Goal: Transaction & Acquisition: Purchase product/service

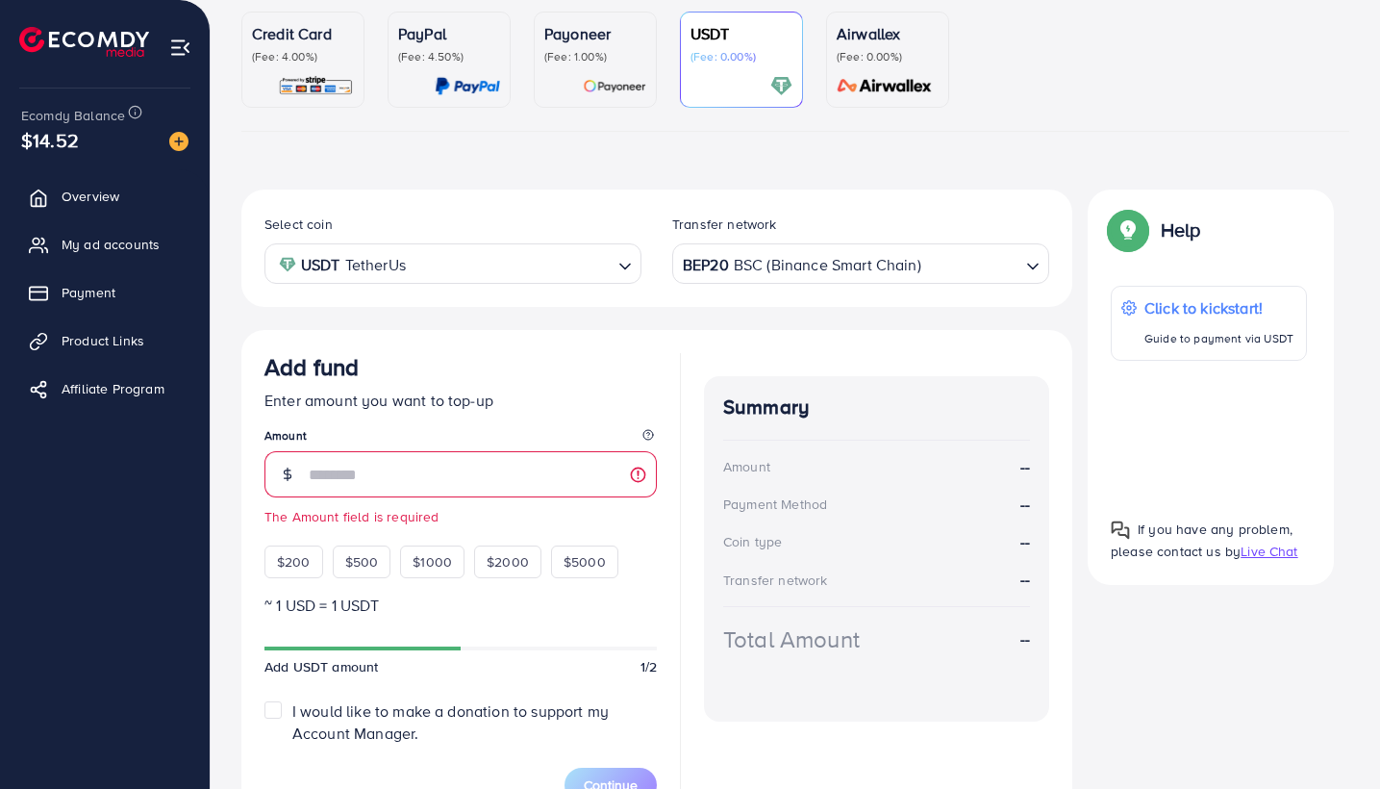
scroll to position [176, 0]
click at [521, 253] on input "Search for option" at bounding box center [442, 264] width 338 height 30
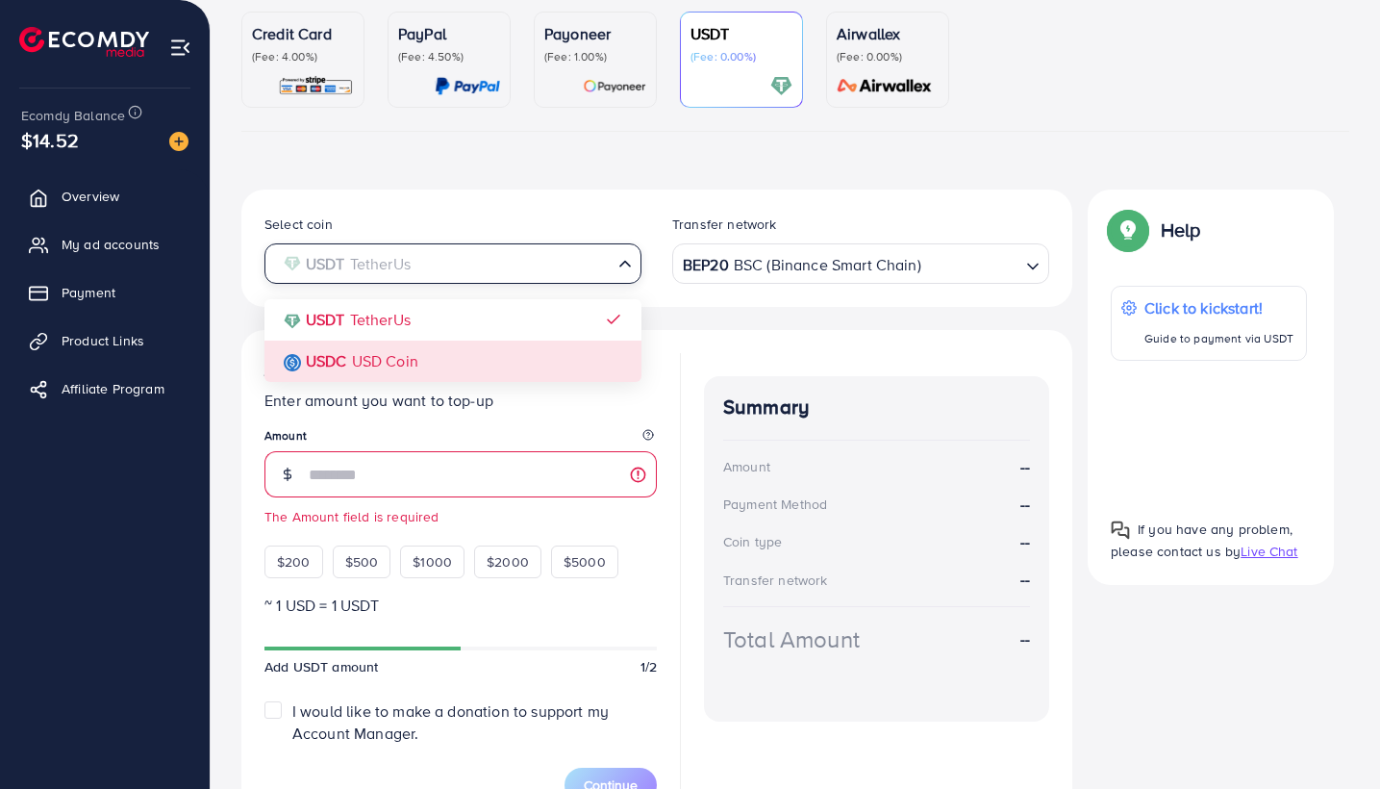
click at [476, 351] on div "Select coin USDT TetherUs Loading... USDT TetherUs USDC USD Coin Transfer netwo…" at bounding box center [656, 507] width 831 height 636
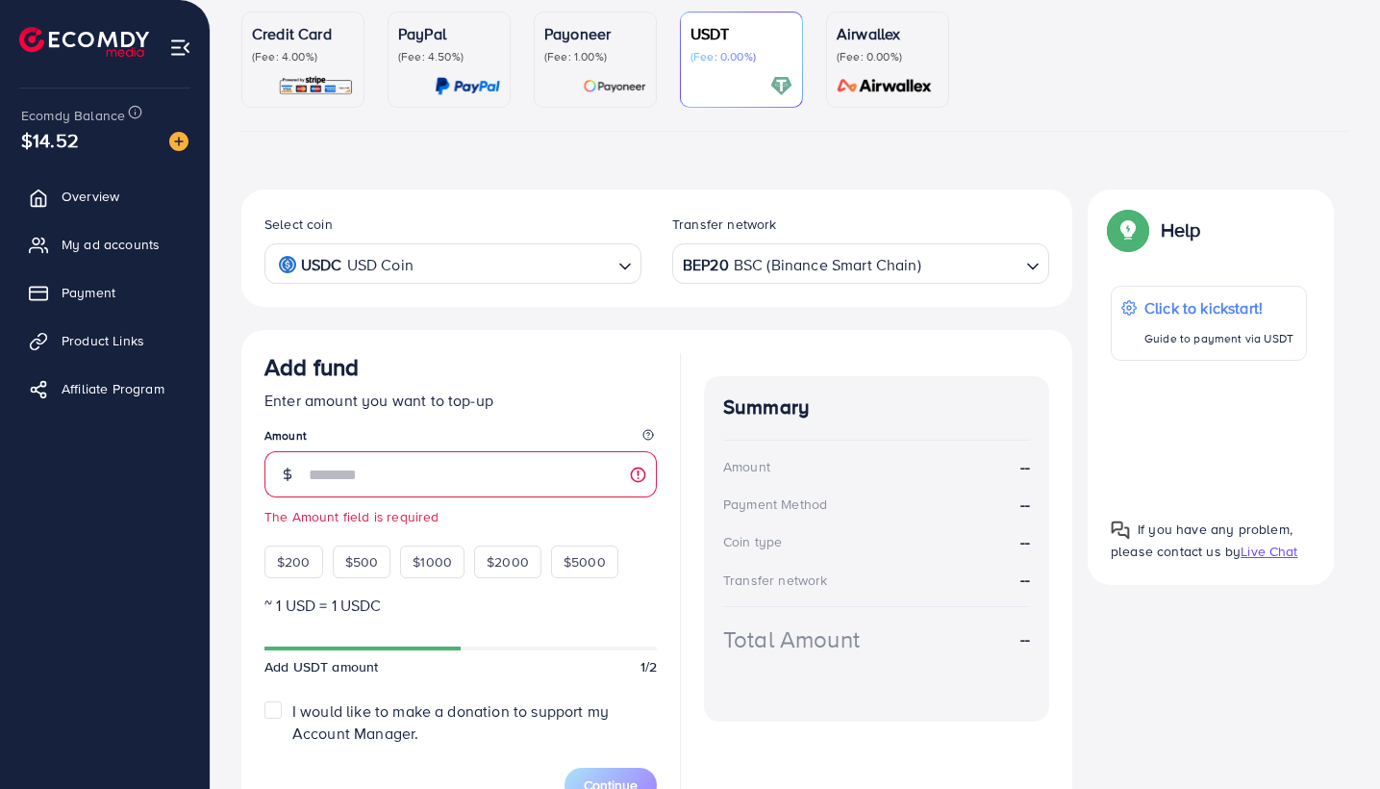
click at [746, 262] on div "BEP20 BSC (Binance Smart Chain)" at bounding box center [849, 262] width 341 height 34
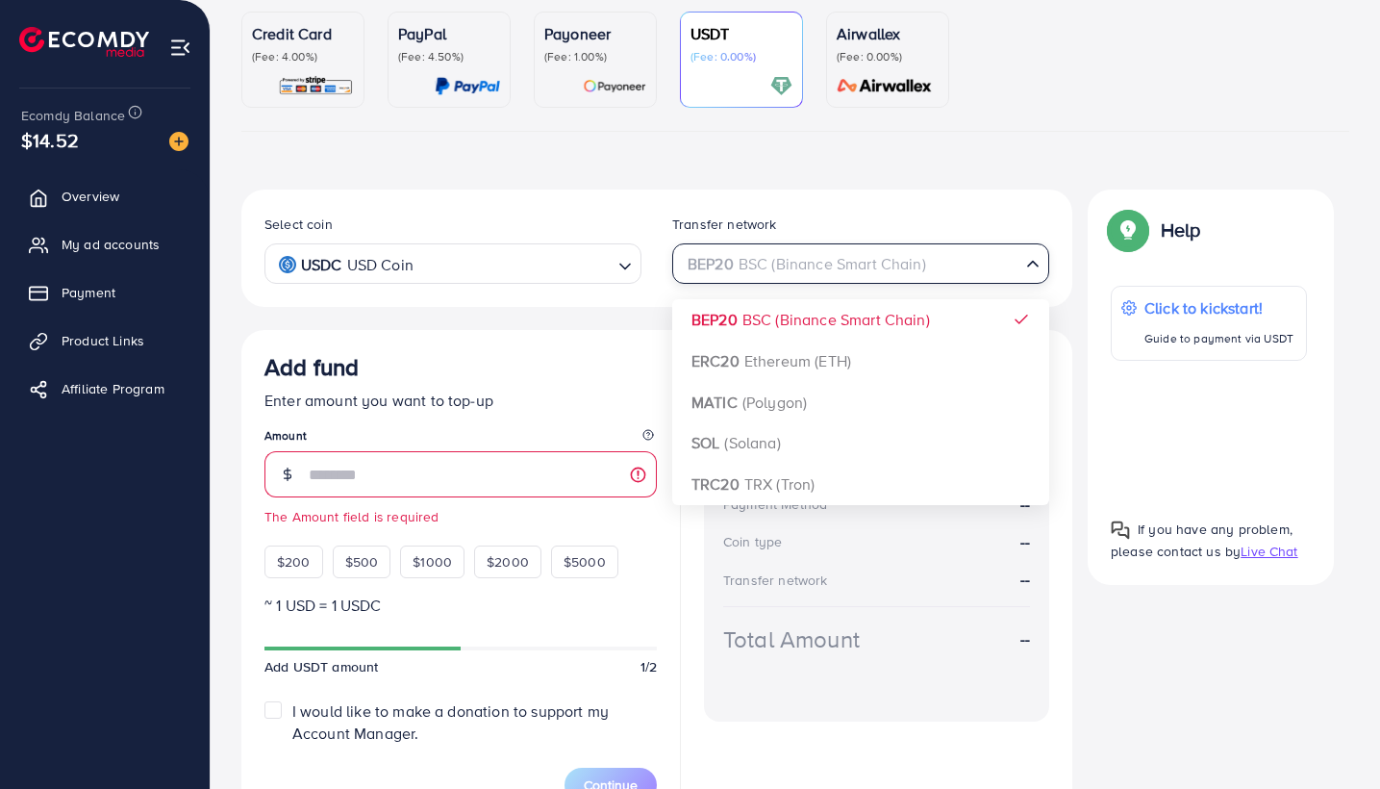
click at [760, 271] on input "Search for option" at bounding box center [850, 264] width 338 height 30
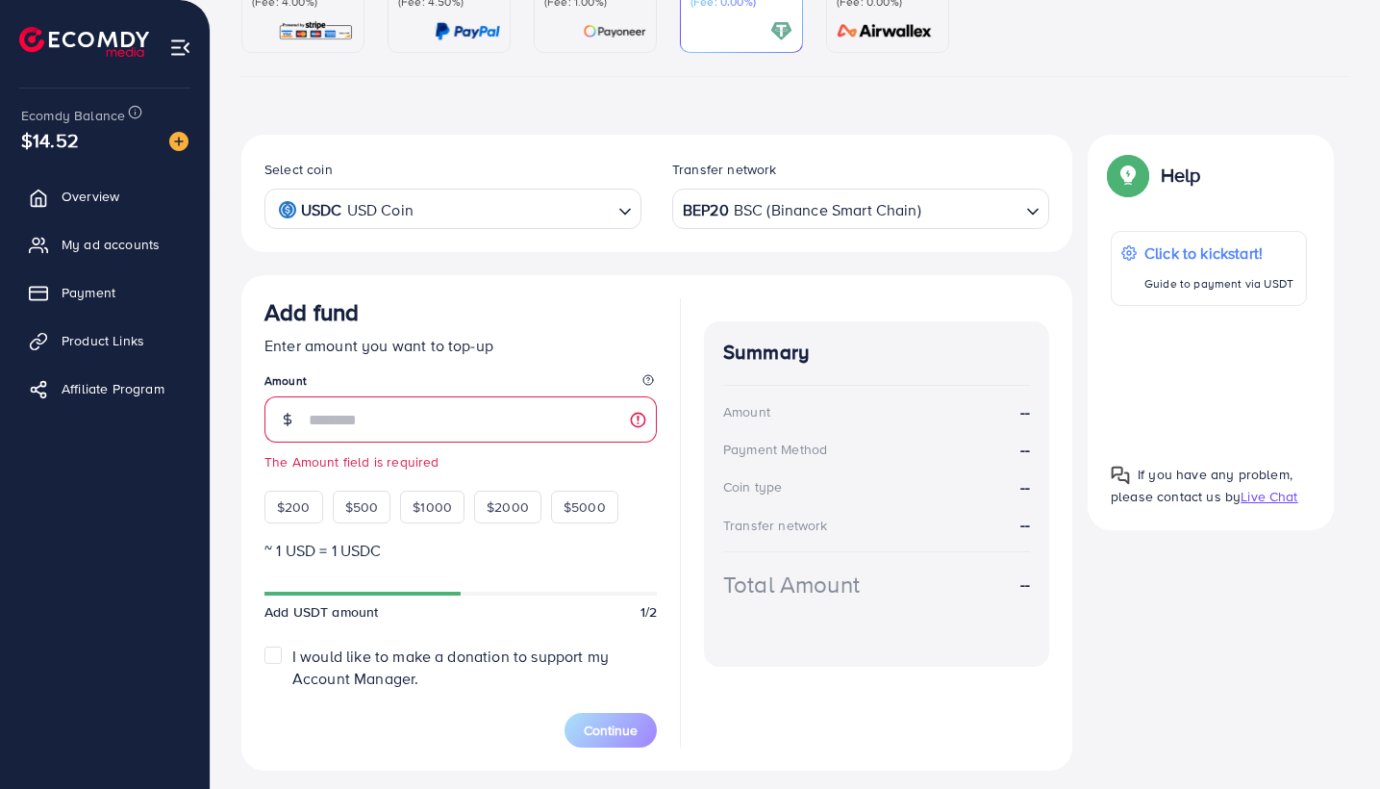
scroll to position [264, 0]
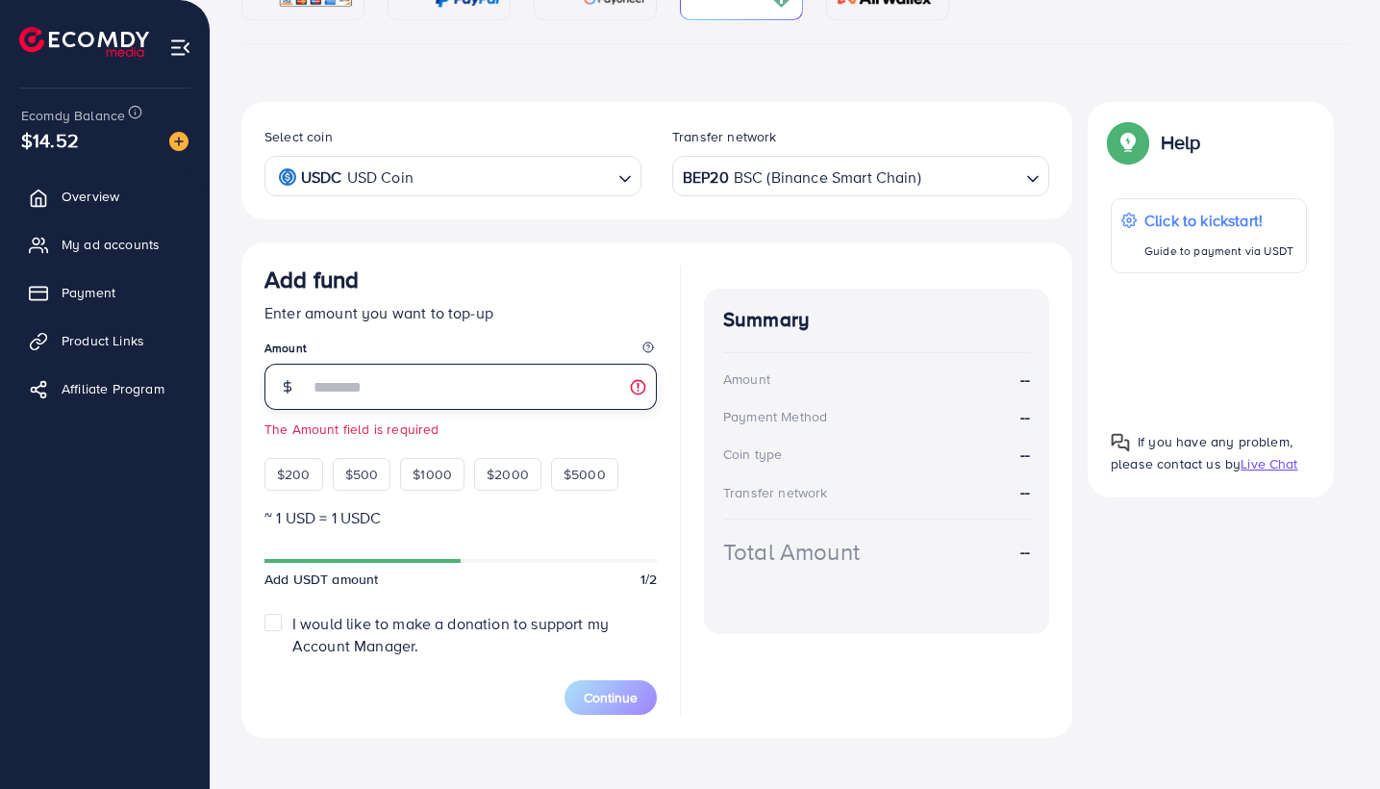
click at [352, 399] on input "number" at bounding box center [483, 387] width 348 height 46
click at [358, 386] on input "number" at bounding box center [483, 387] width 348 height 46
type input "***"
click at [481, 539] on form "Add fund Enter amount you want to top-up Amount *** Amount is invalid (min: $20…" at bounding box center [460, 489] width 392 height 449
click at [321, 628] on span "I would like to make a donation to support my Account Manager." at bounding box center [450, 634] width 316 height 43
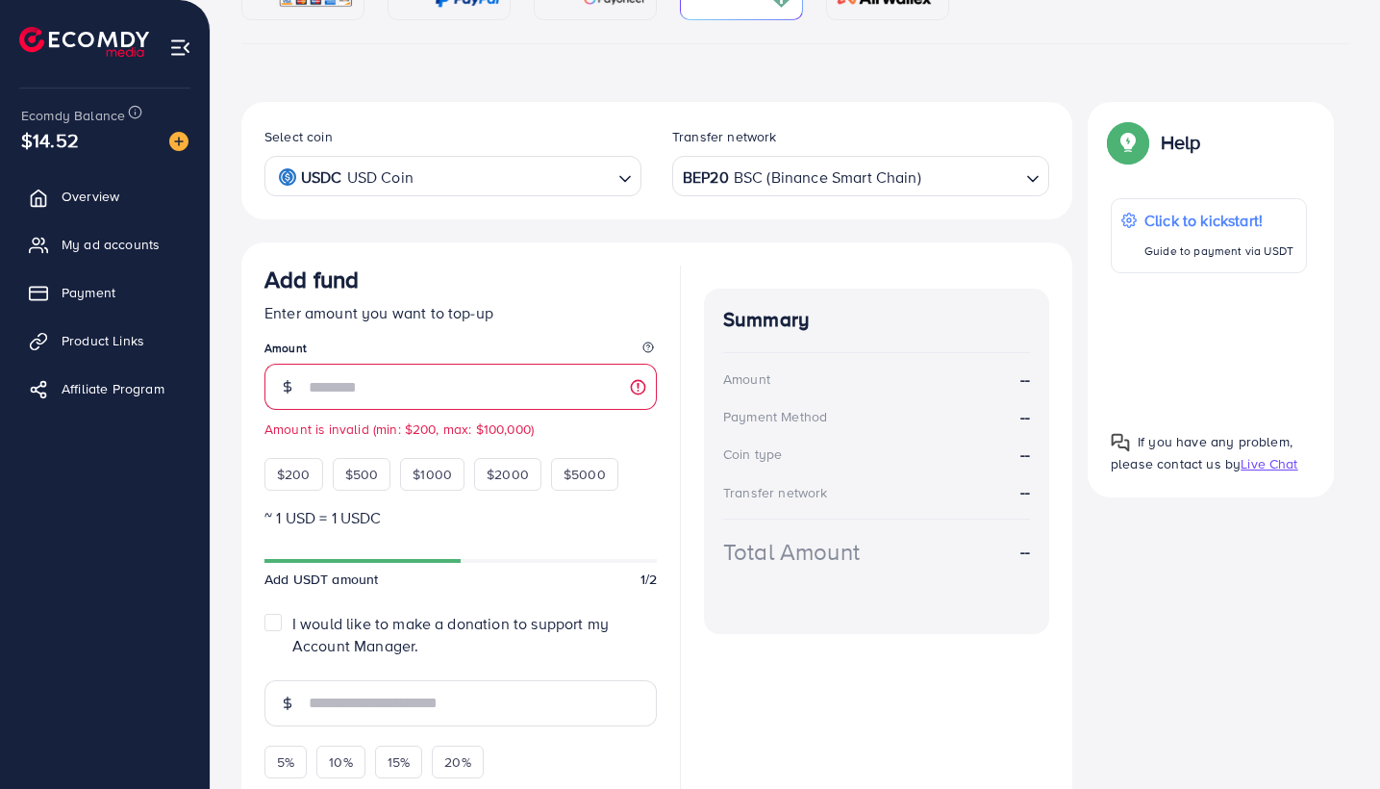
click at [460, 541] on form "Add fund Enter amount you want to top-up Amount *** Amount is invalid (min: $20…" at bounding box center [460, 550] width 392 height 570
click at [392, 401] on input "***" at bounding box center [483, 387] width 348 height 46
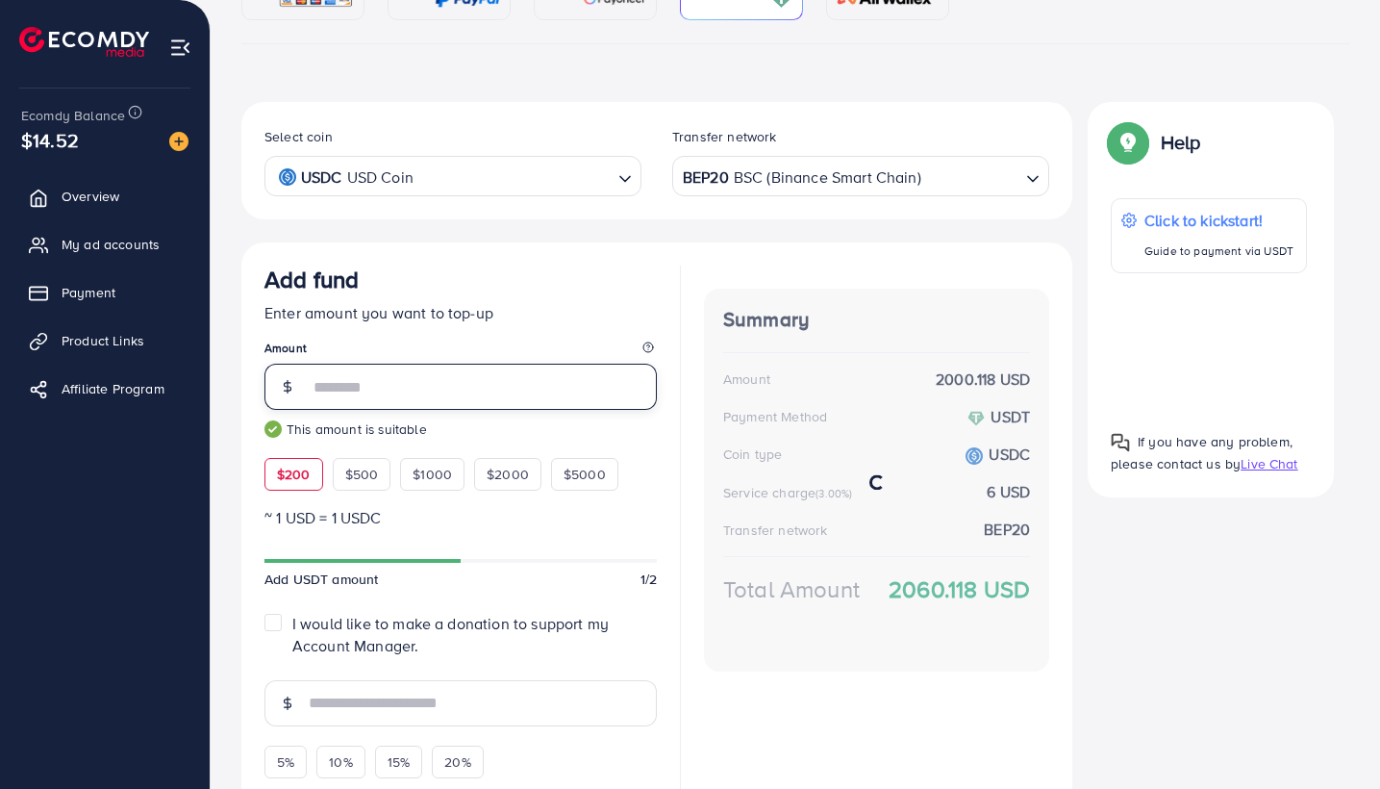
type input "***"
click at [494, 527] on form "Add fund Enter amount you want to top-up Amount *** This amount is suitable $20…" at bounding box center [460, 551] width 392 height 573
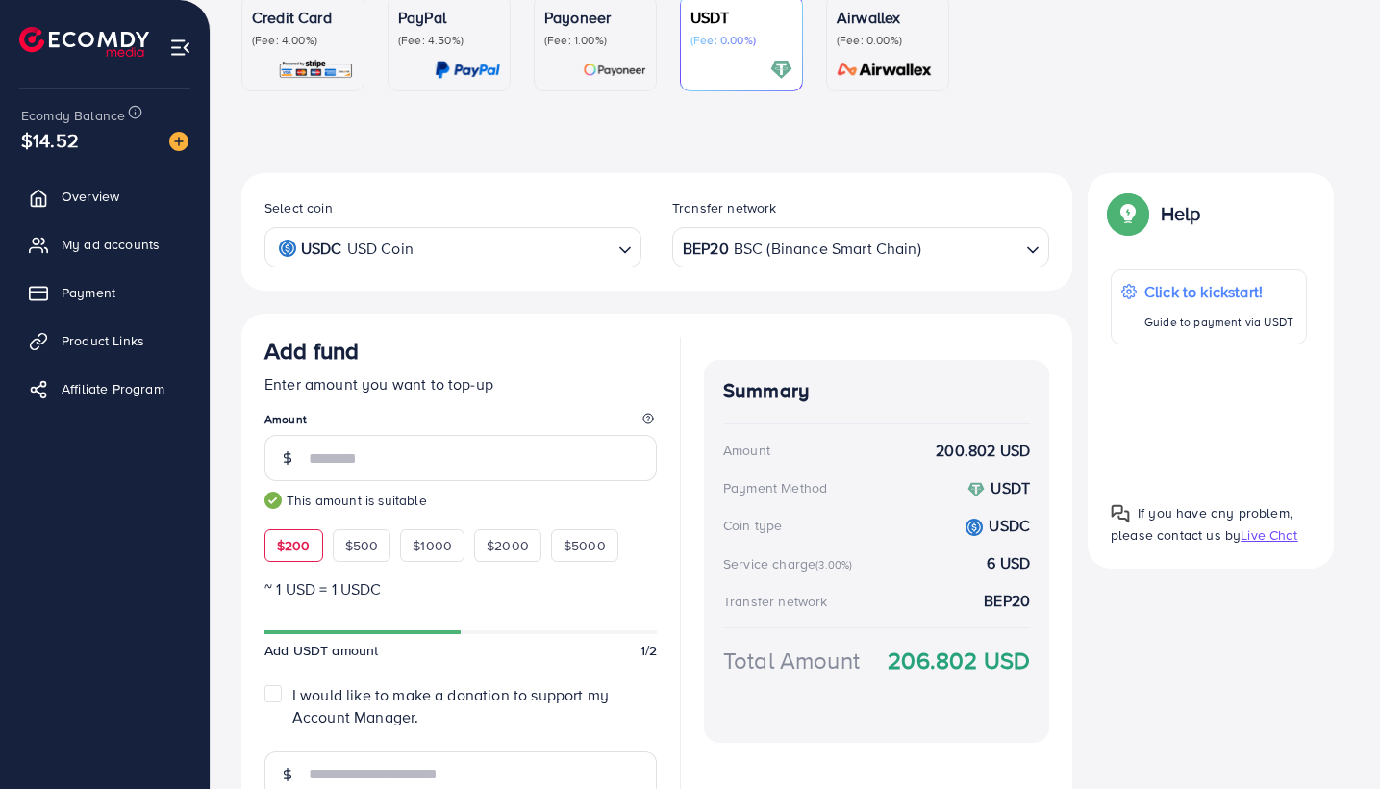
scroll to position [249, 0]
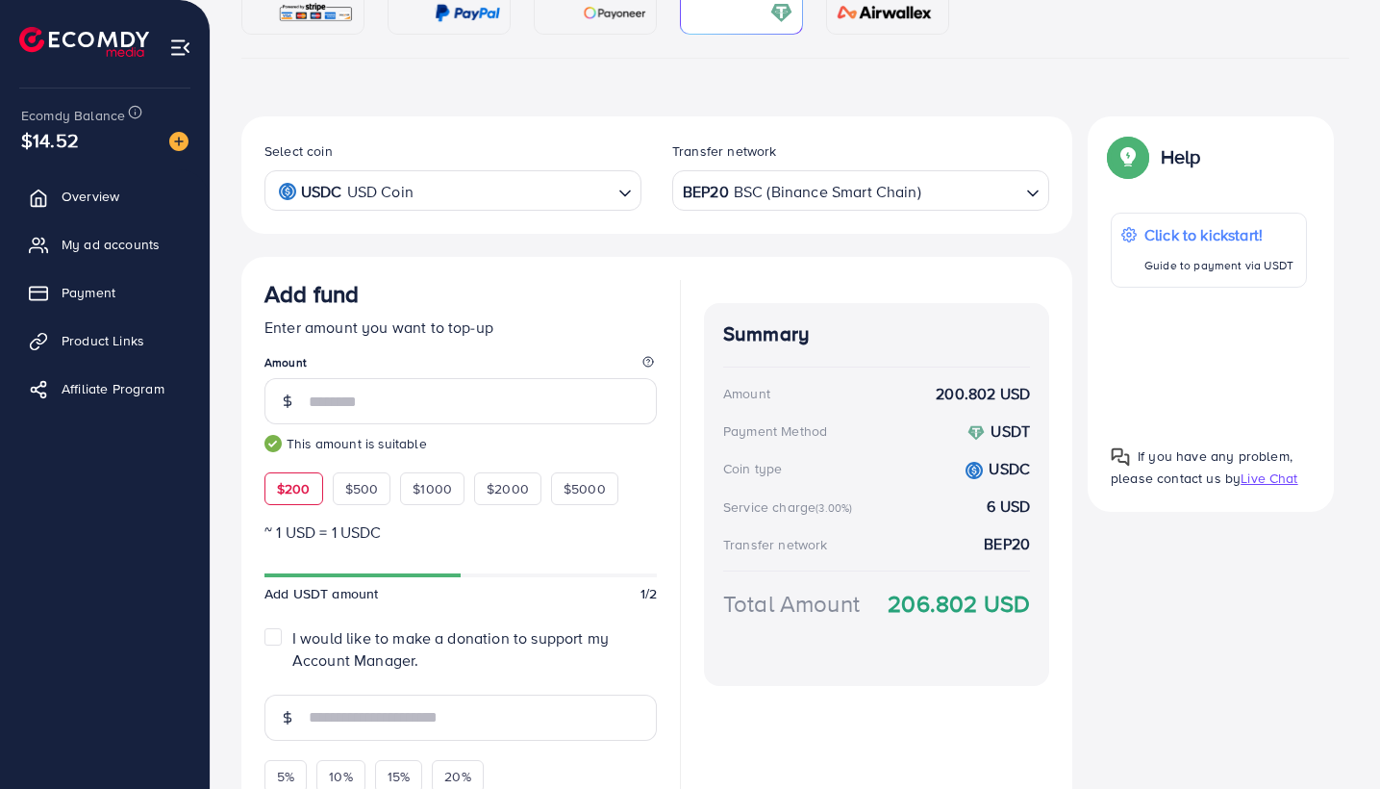
click at [460, 193] on input "Search for option" at bounding box center [514, 191] width 191 height 30
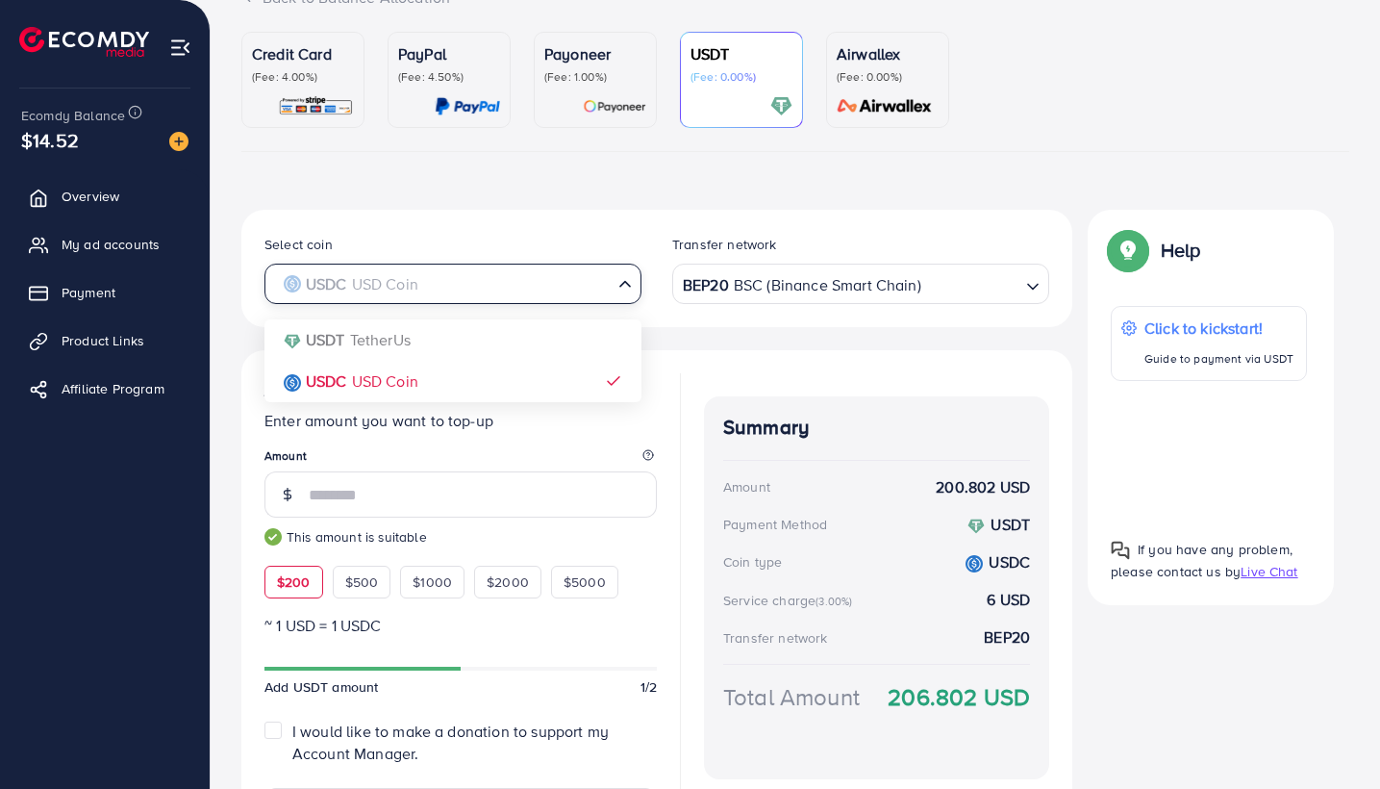
scroll to position [67, 0]
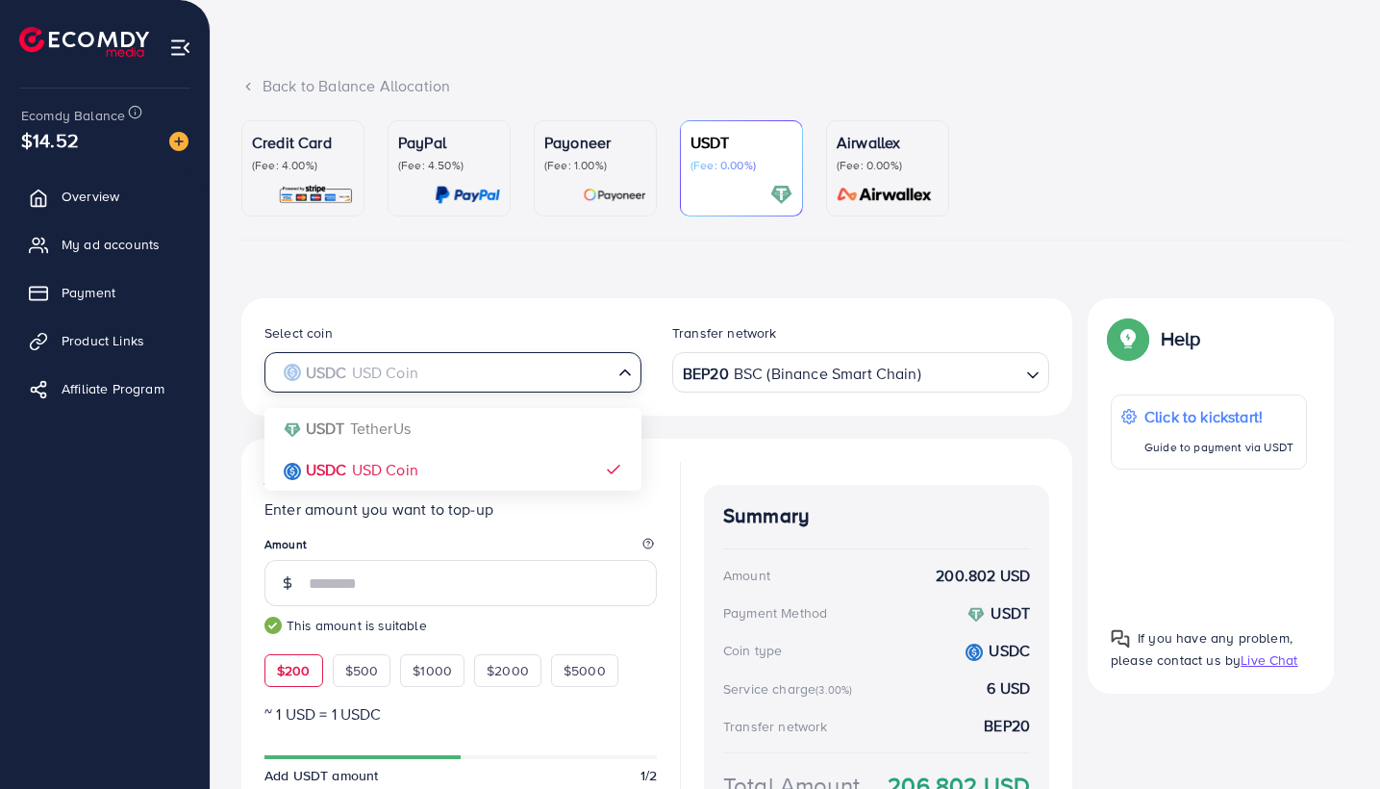
click at [441, 185] on img at bounding box center [467, 195] width 65 height 22
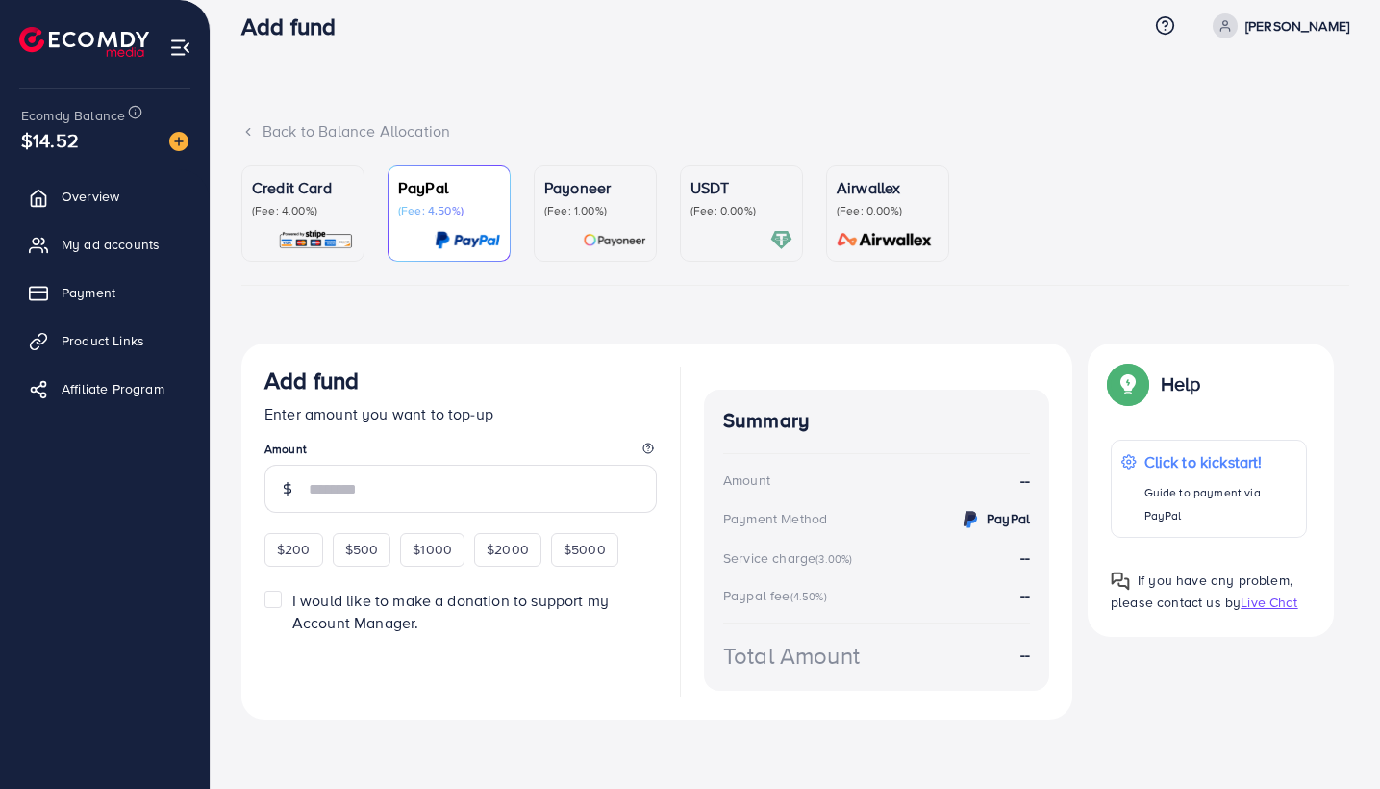
click at [436, 185] on link "PayPal (Fee: 4.50%)" at bounding box center [449, 213] width 123 height 96
click at [435, 184] on link "PayPal (Fee: 4.50%)" at bounding box center [449, 213] width 123 height 96
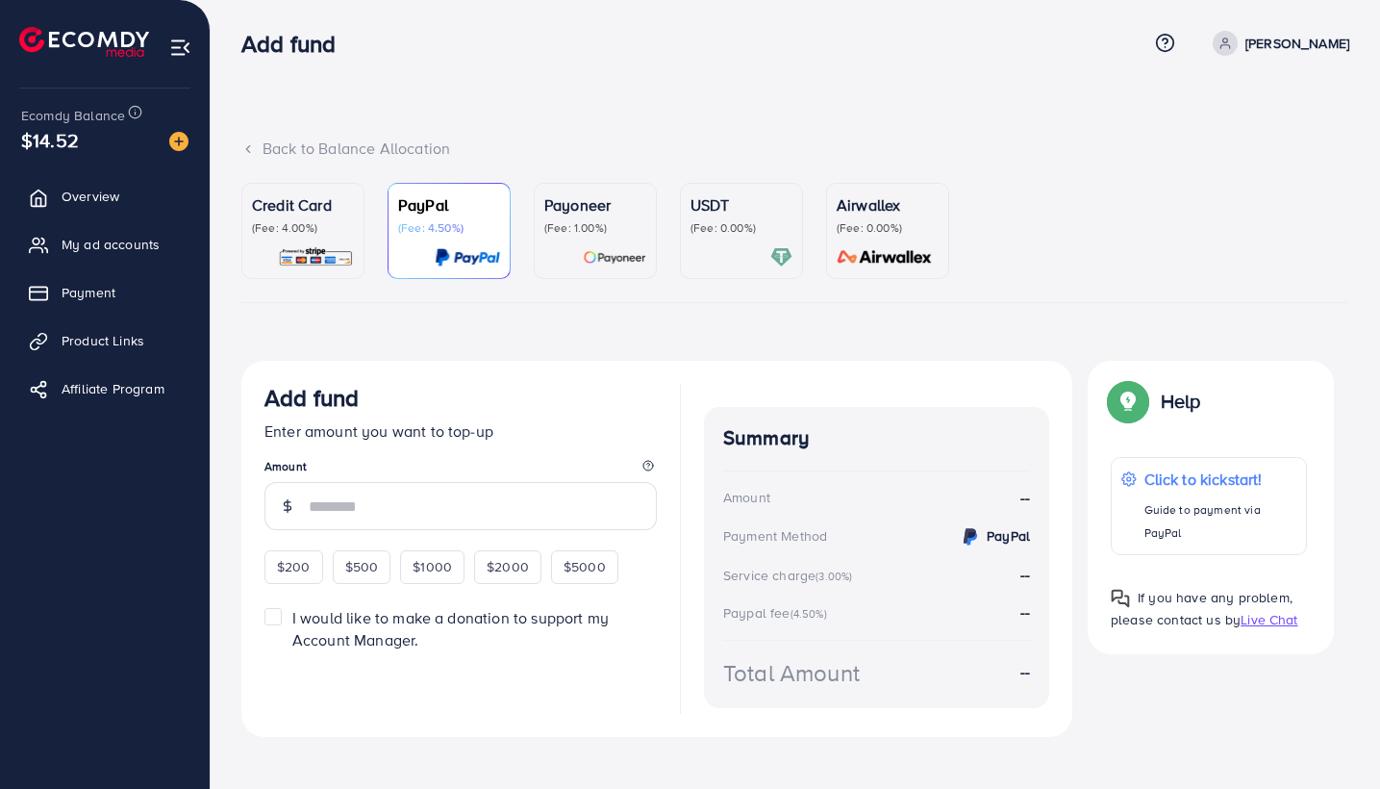
click at [435, 184] on link "PayPal (Fee: 4.50%)" at bounding box center [449, 231] width 123 height 96
click at [325, 236] on div "Credit Card (Fee: 4.00%)" at bounding box center [303, 230] width 102 height 75
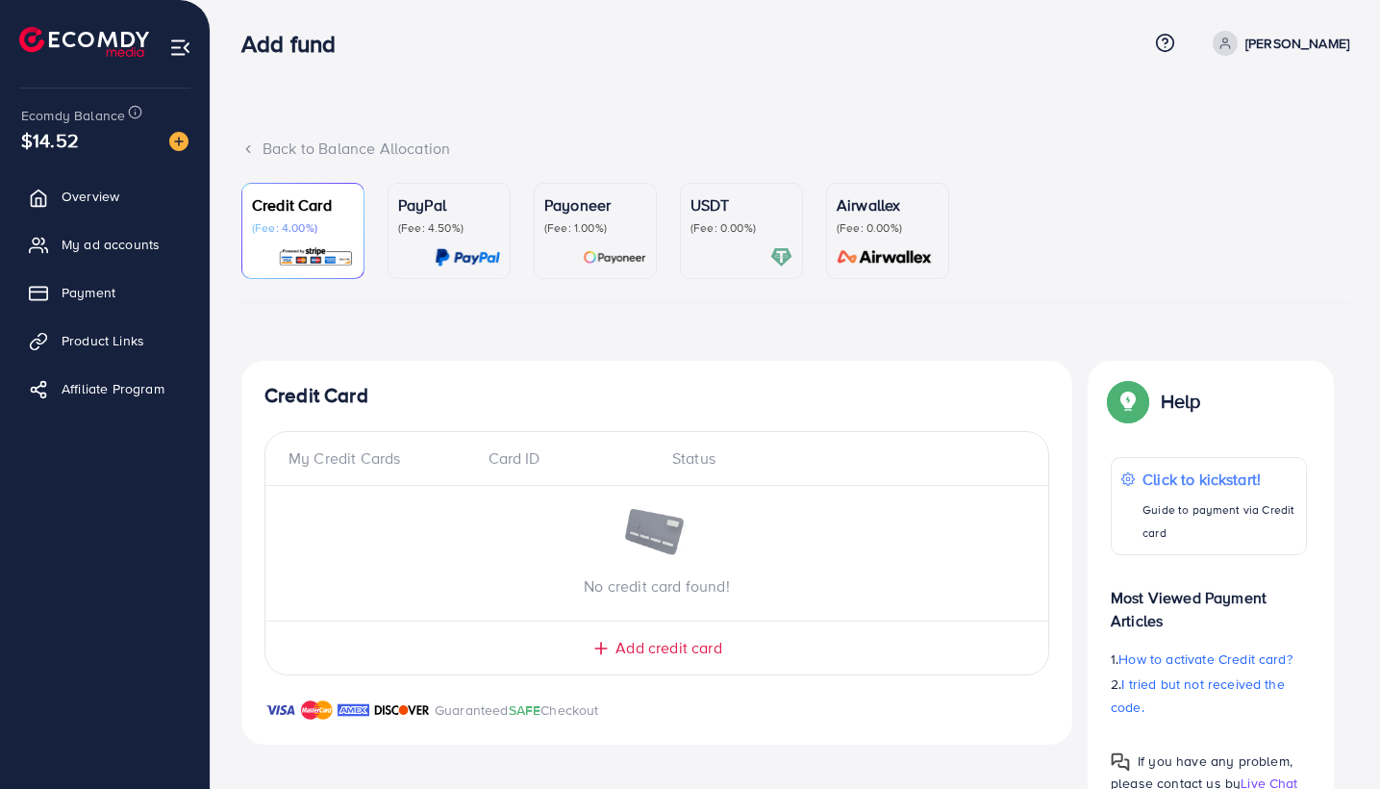
click at [704, 227] on p "(Fee: 0.00%)" at bounding box center [742, 227] width 102 height 15
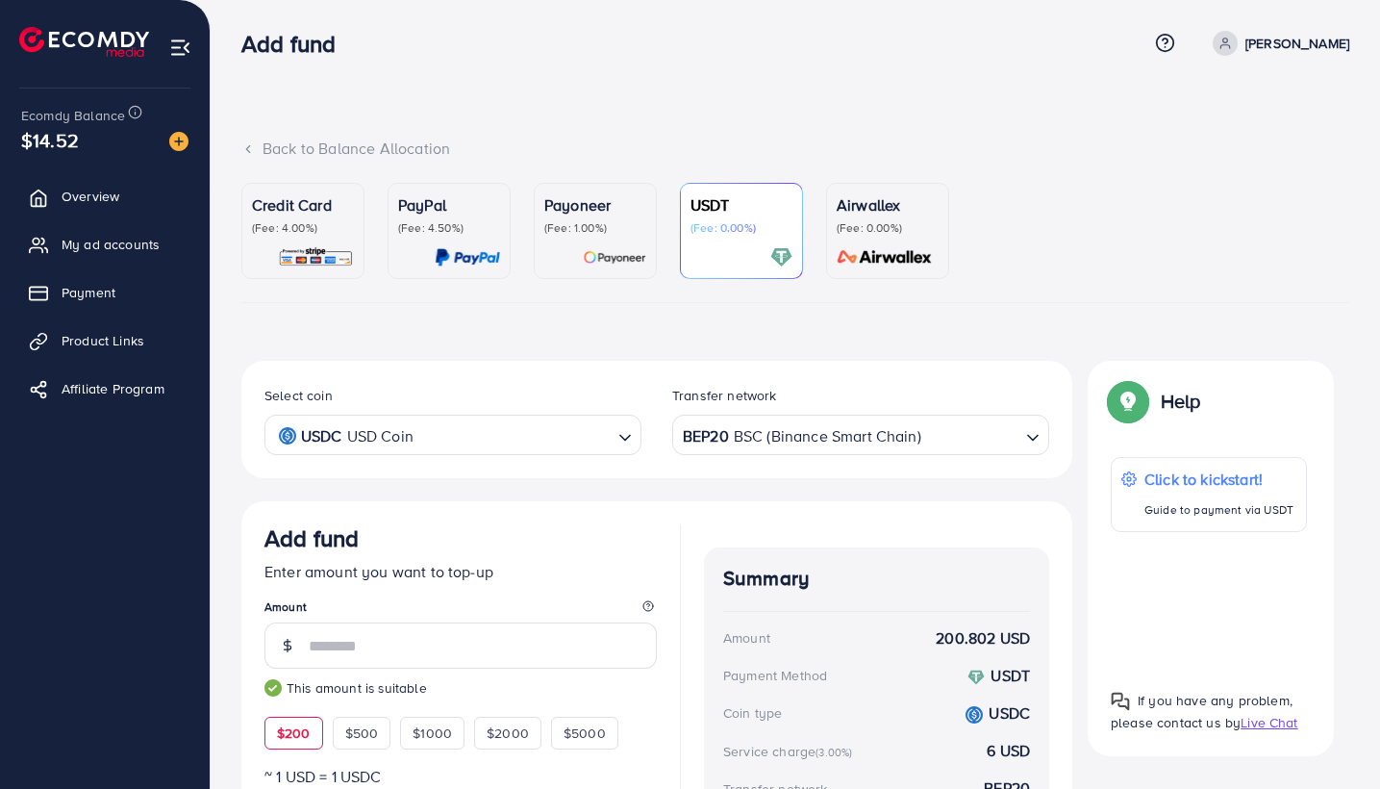
click at [451, 244] on div "PayPal (Fee: 4.50%)" at bounding box center [449, 230] width 102 height 75
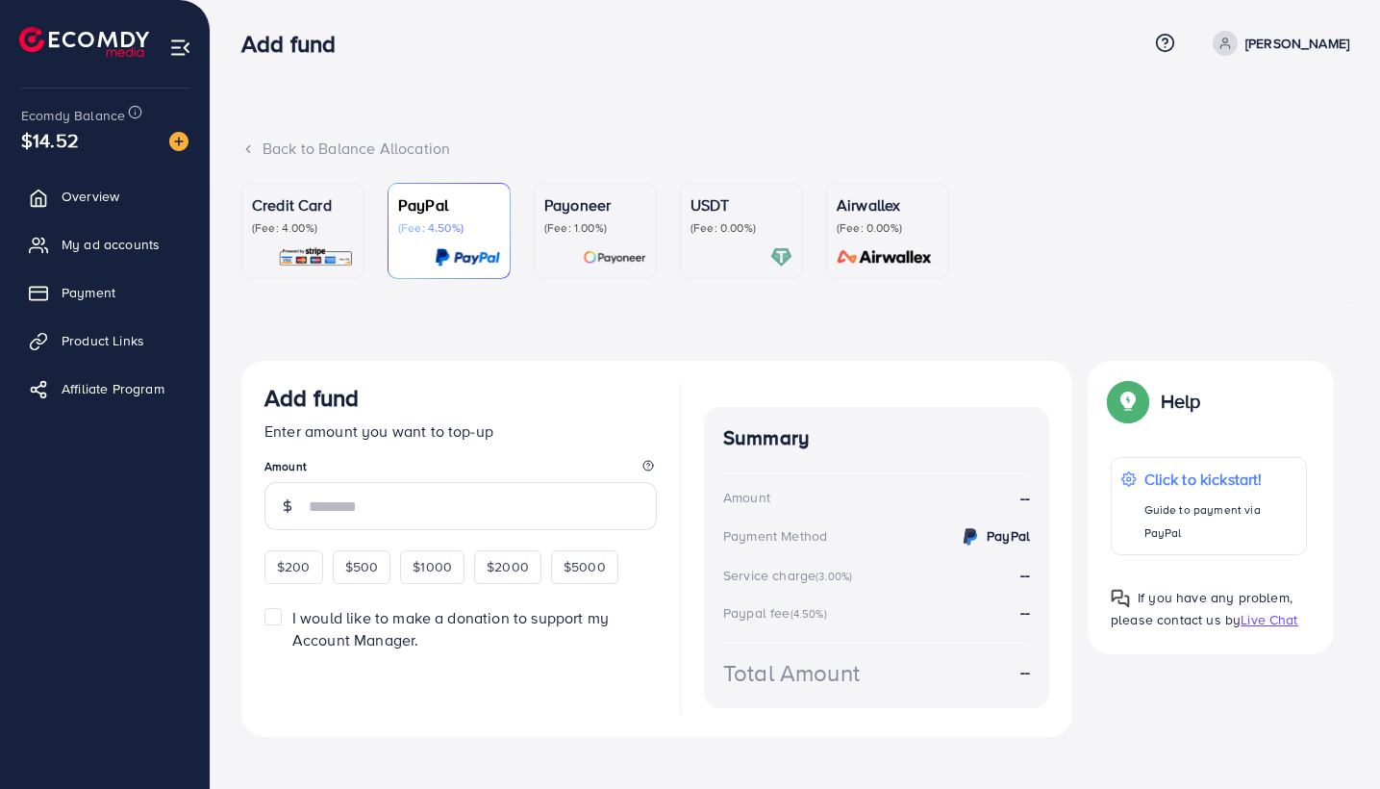
click at [308, 239] on div "Credit Card (Fee: 4.00%)" at bounding box center [303, 230] width 102 height 75
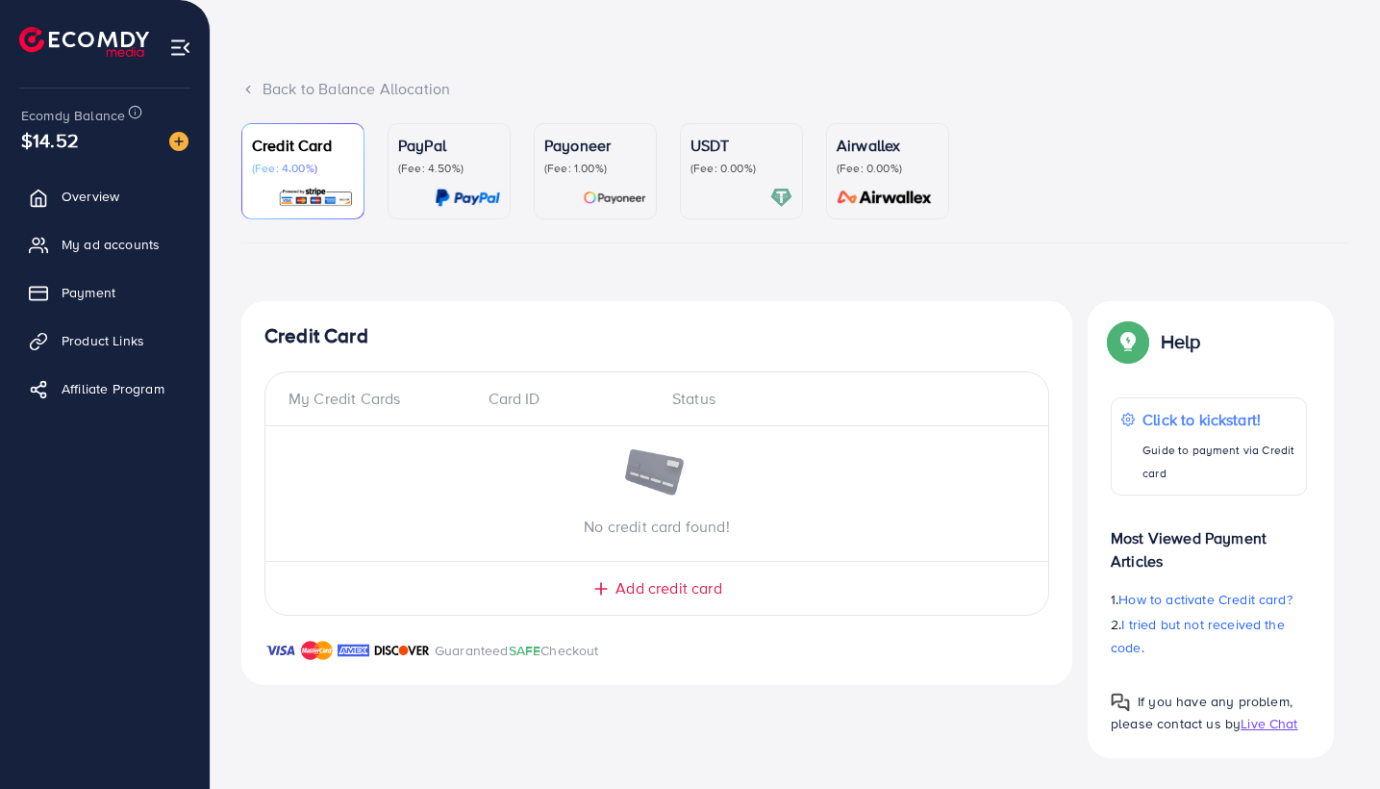
scroll to position [63, 0]
click at [663, 589] on span "Add credit card" at bounding box center [669, 589] width 106 height 22
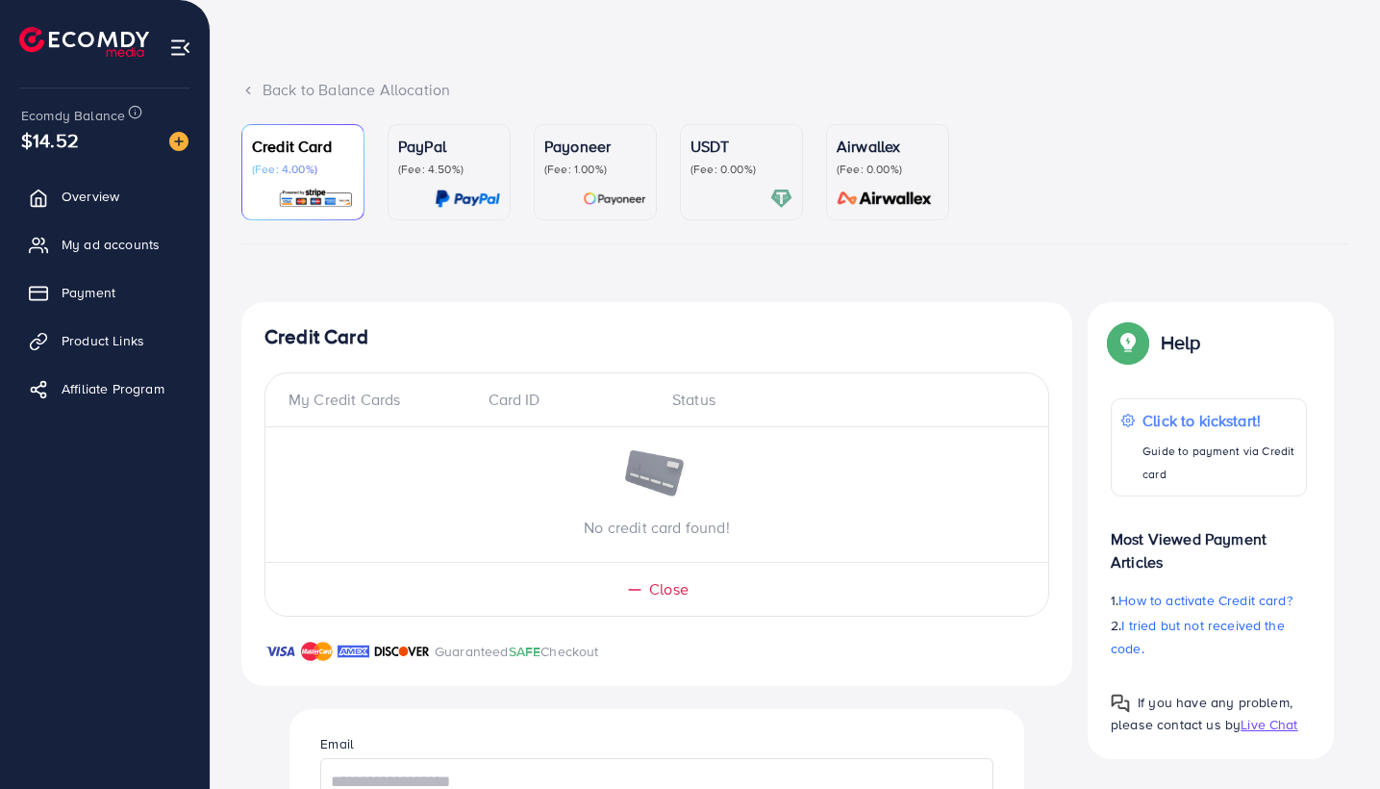
click at [663, 589] on span "Close" at bounding box center [668, 589] width 39 height 22
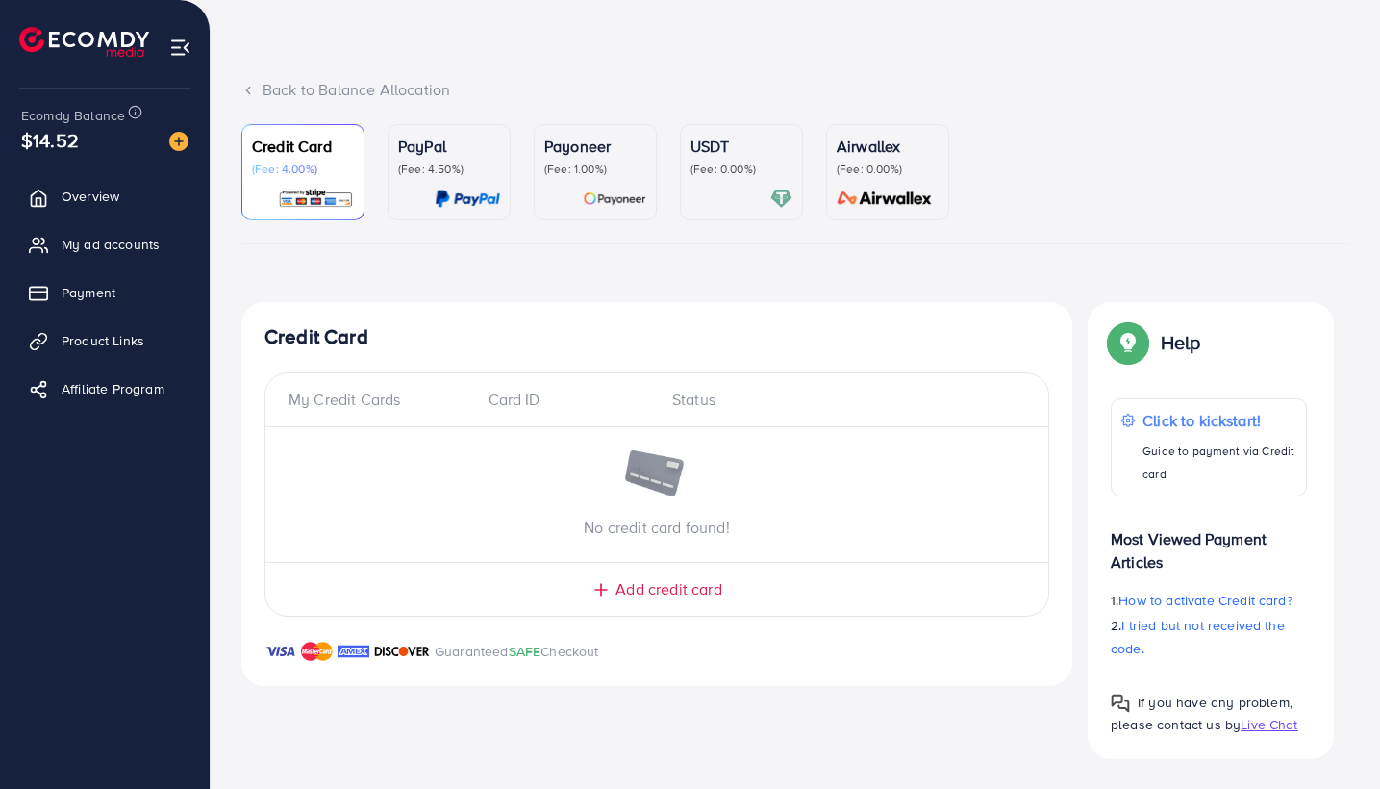
click at [734, 164] on p "(Fee: 0.00%)" at bounding box center [742, 169] width 102 height 15
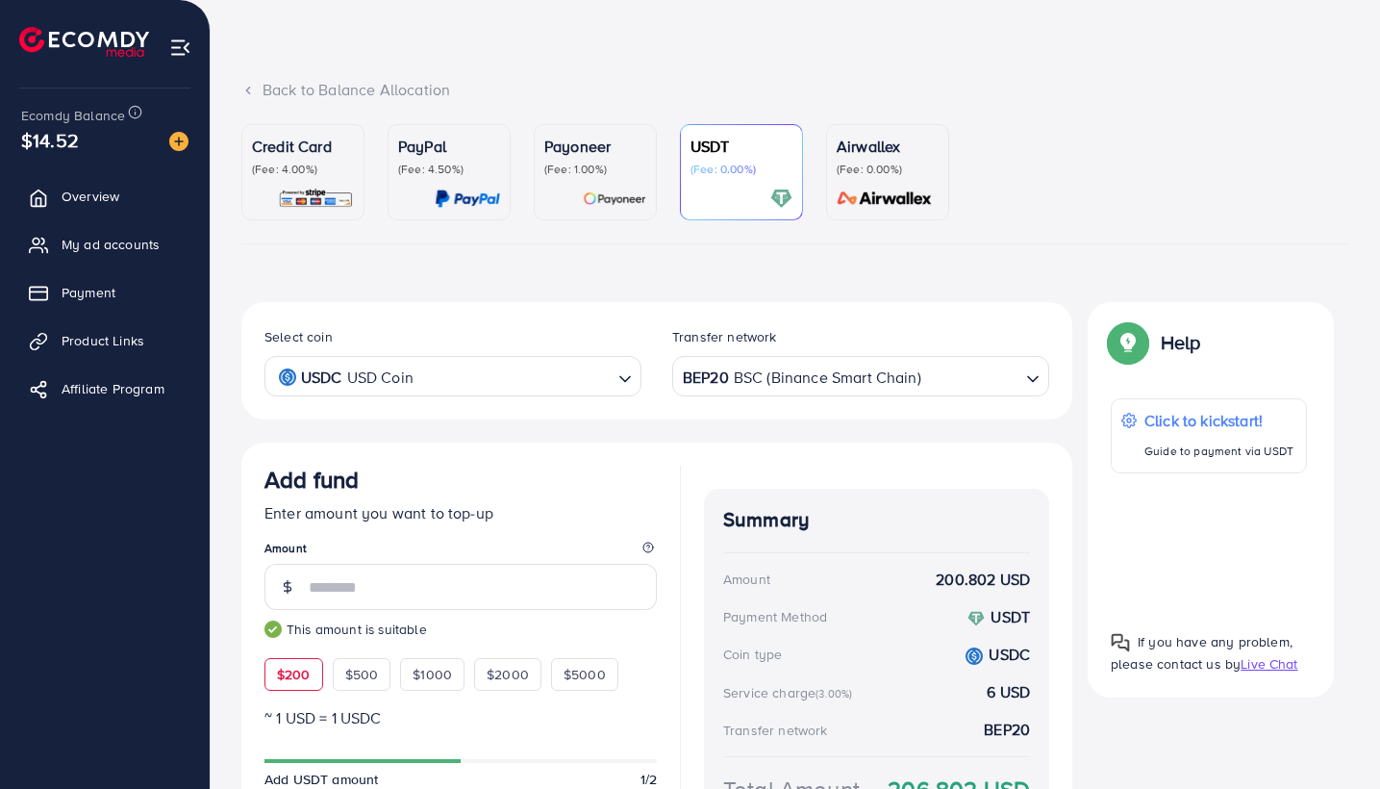
scroll to position [221, 0]
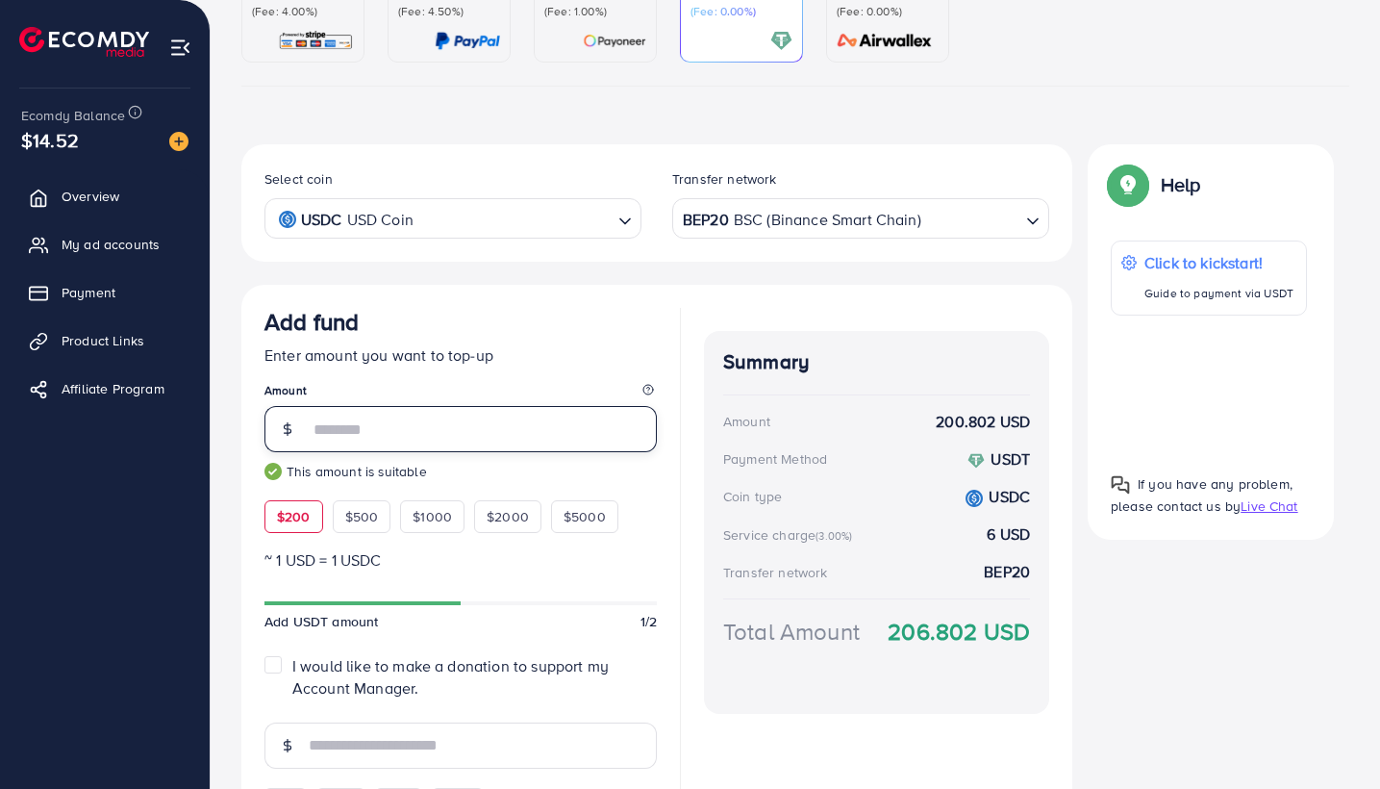
drag, startPoint x: 433, startPoint y: 425, endPoint x: 417, endPoint y: 455, distance: 33.6
click at [433, 425] on input "***" at bounding box center [483, 429] width 348 height 46
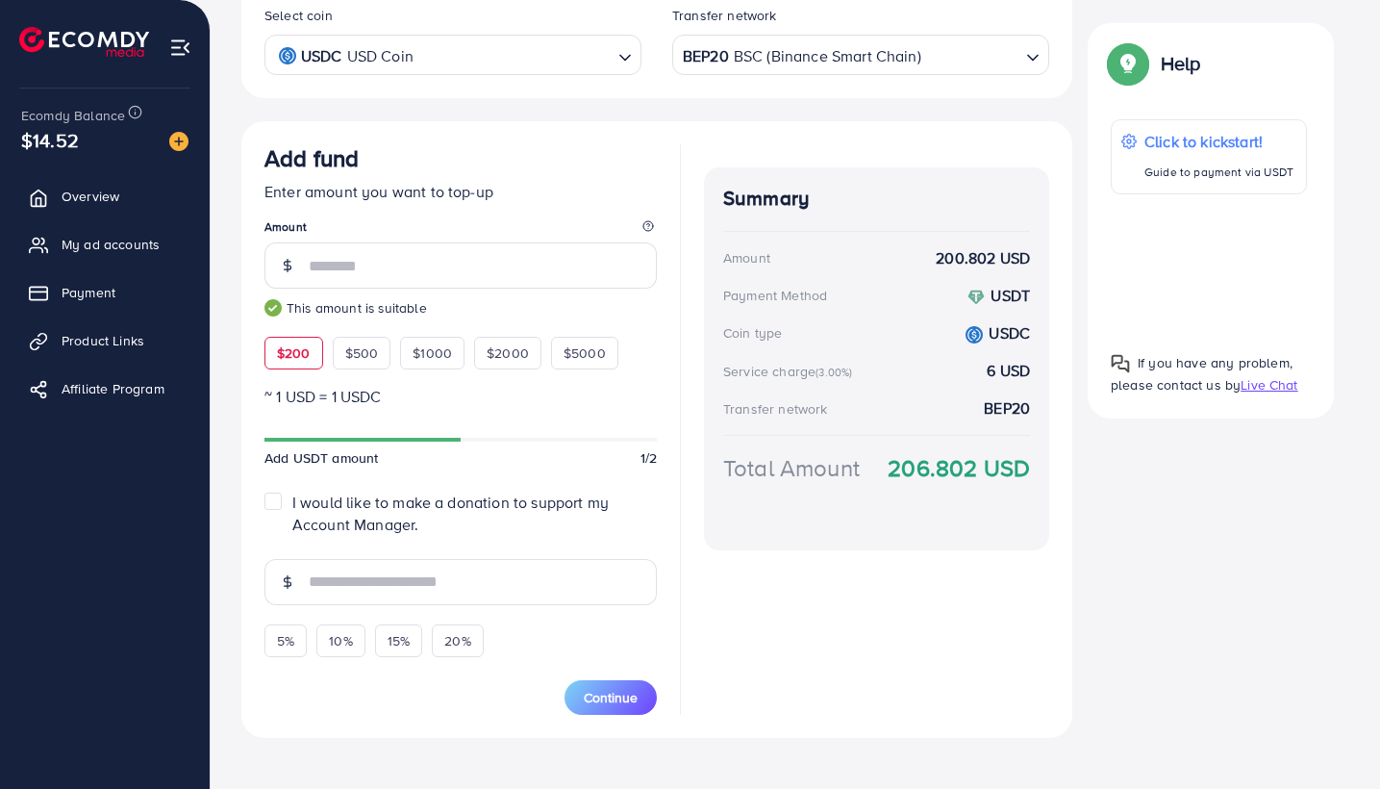
drag, startPoint x: 443, startPoint y: 433, endPoint x: 425, endPoint y: 434, distance: 18.3
click at [426, 434] on div at bounding box center [460, 439] width 392 height 17
click at [392, 587] on input "text" at bounding box center [483, 582] width 348 height 46
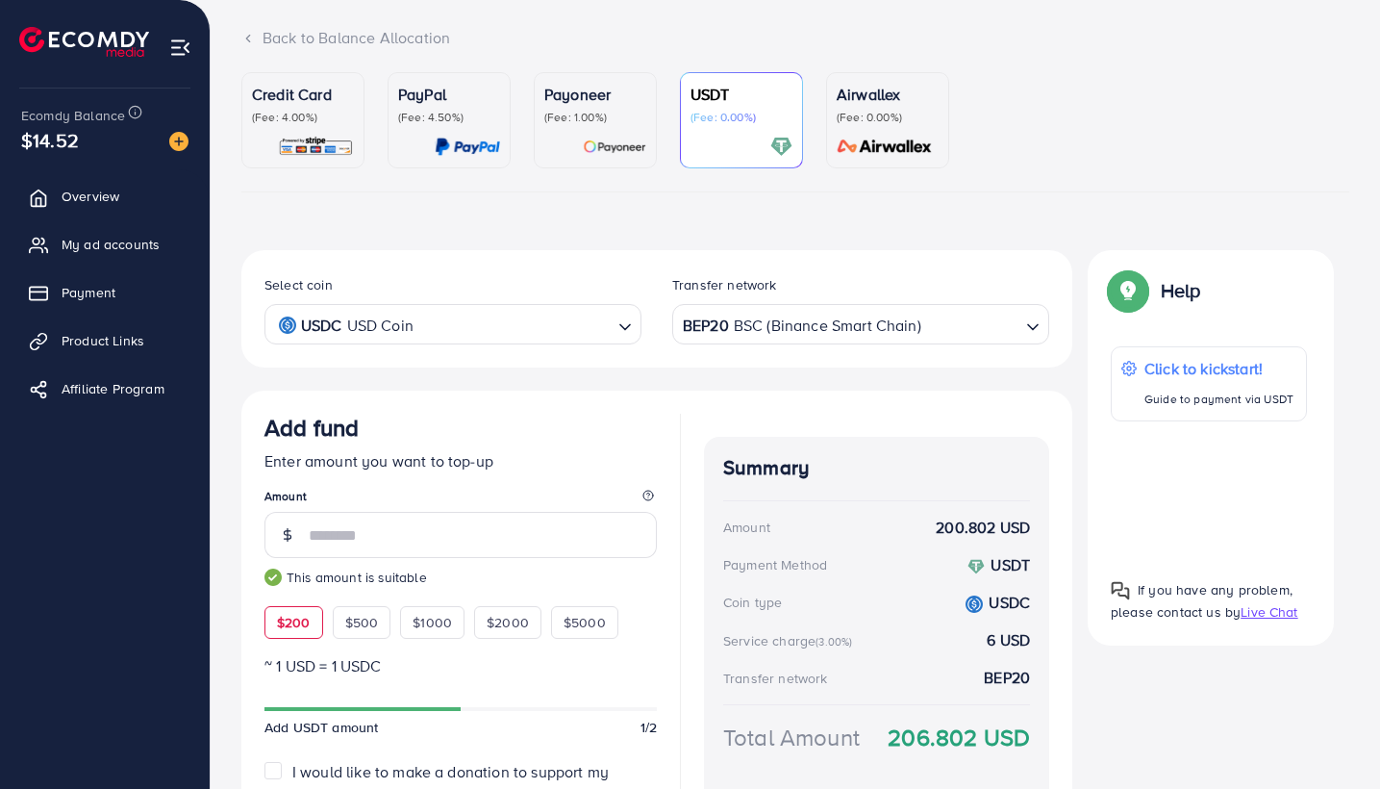
scroll to position [118, 0]
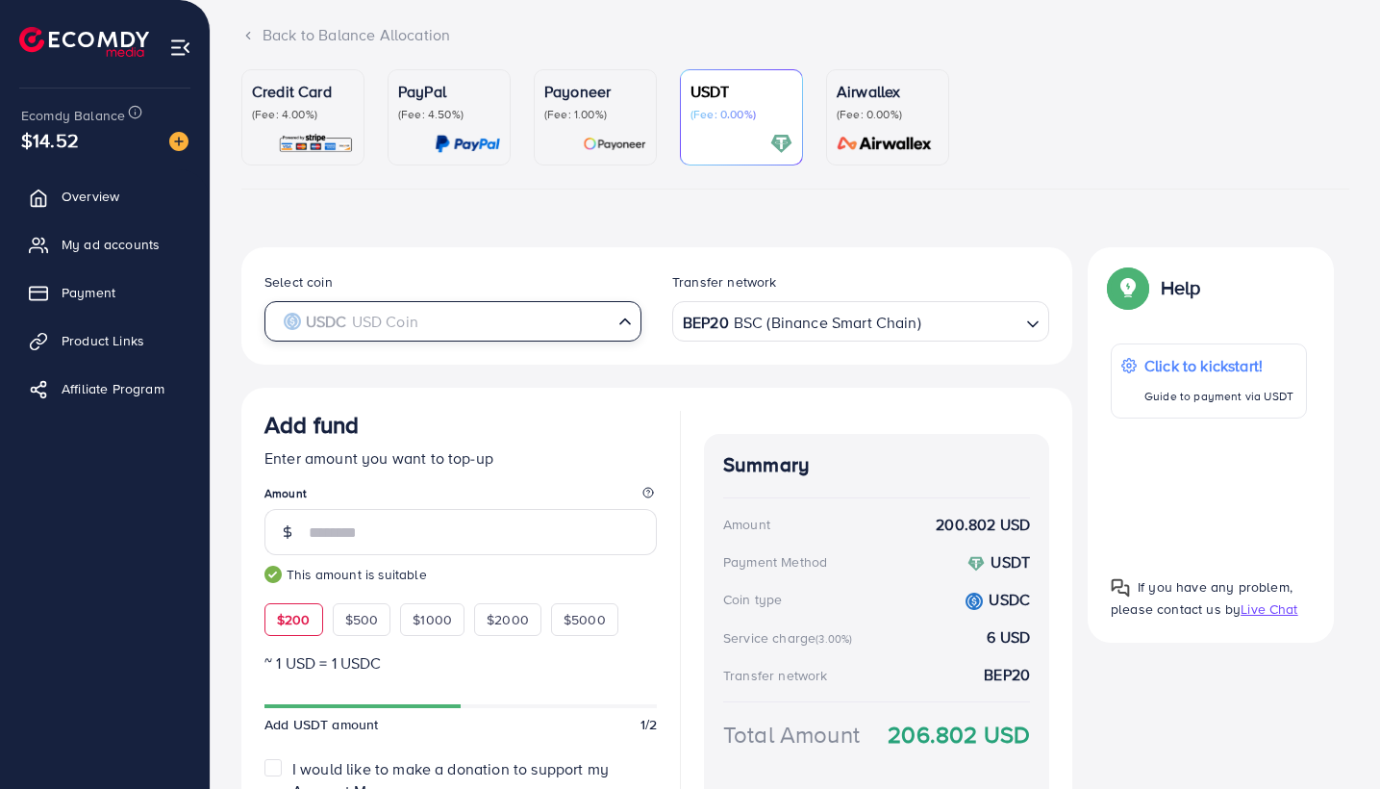
click at [483, 325] on input "Search for option" at bounding box center [442, 322] width 338 height 30
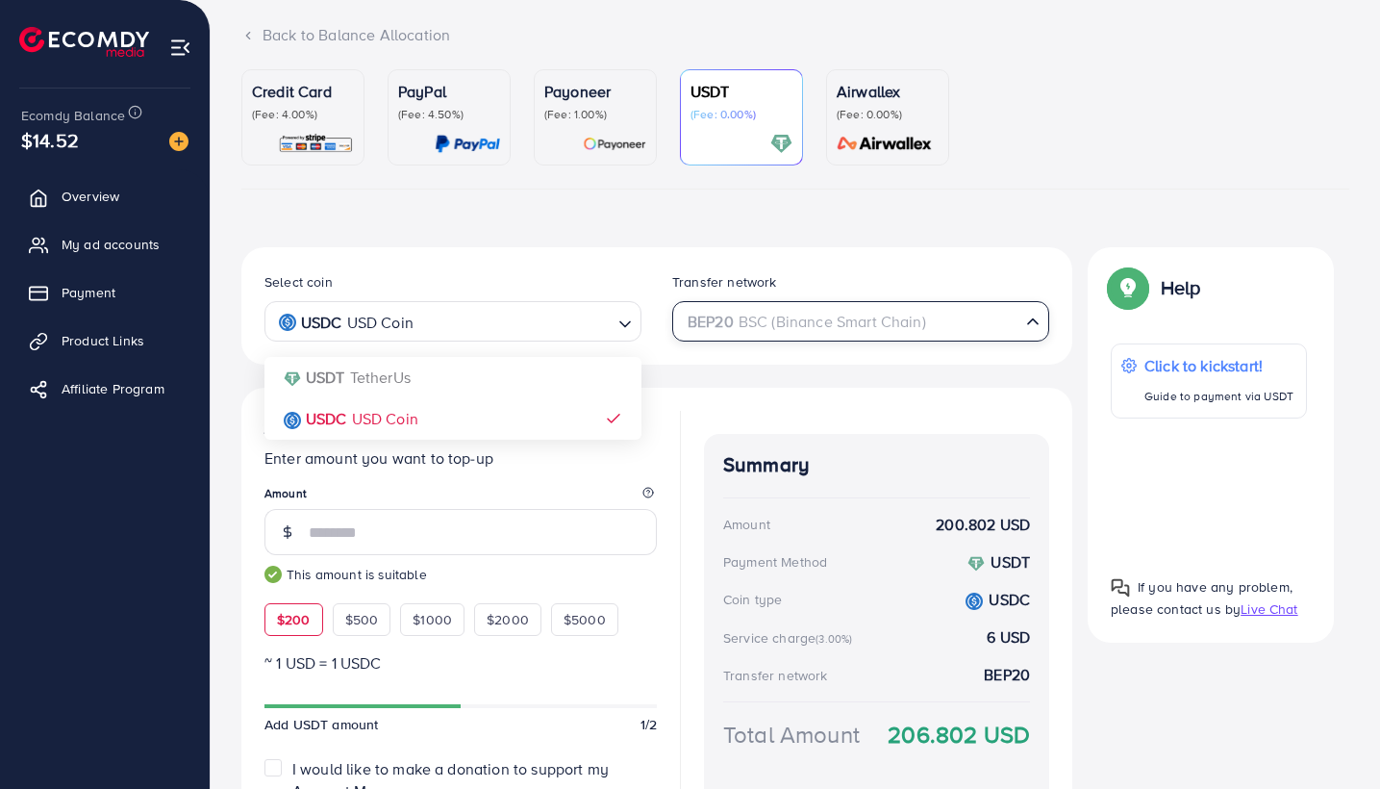
click at [787, 321] on div "BEP20 BSC (Binance Smart Chain)" at bounding box center [849, 320] width 341 height 34
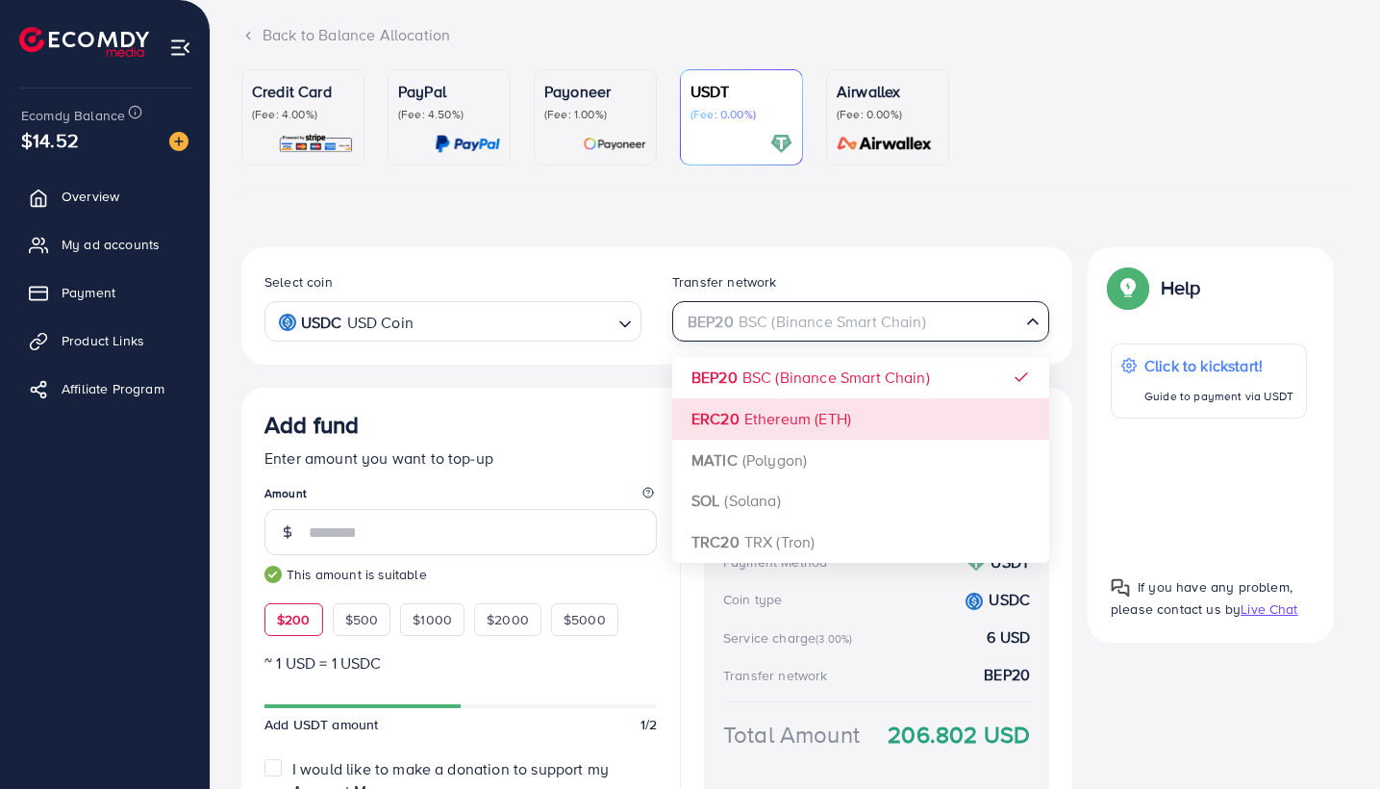
scroll to position [120, 0]
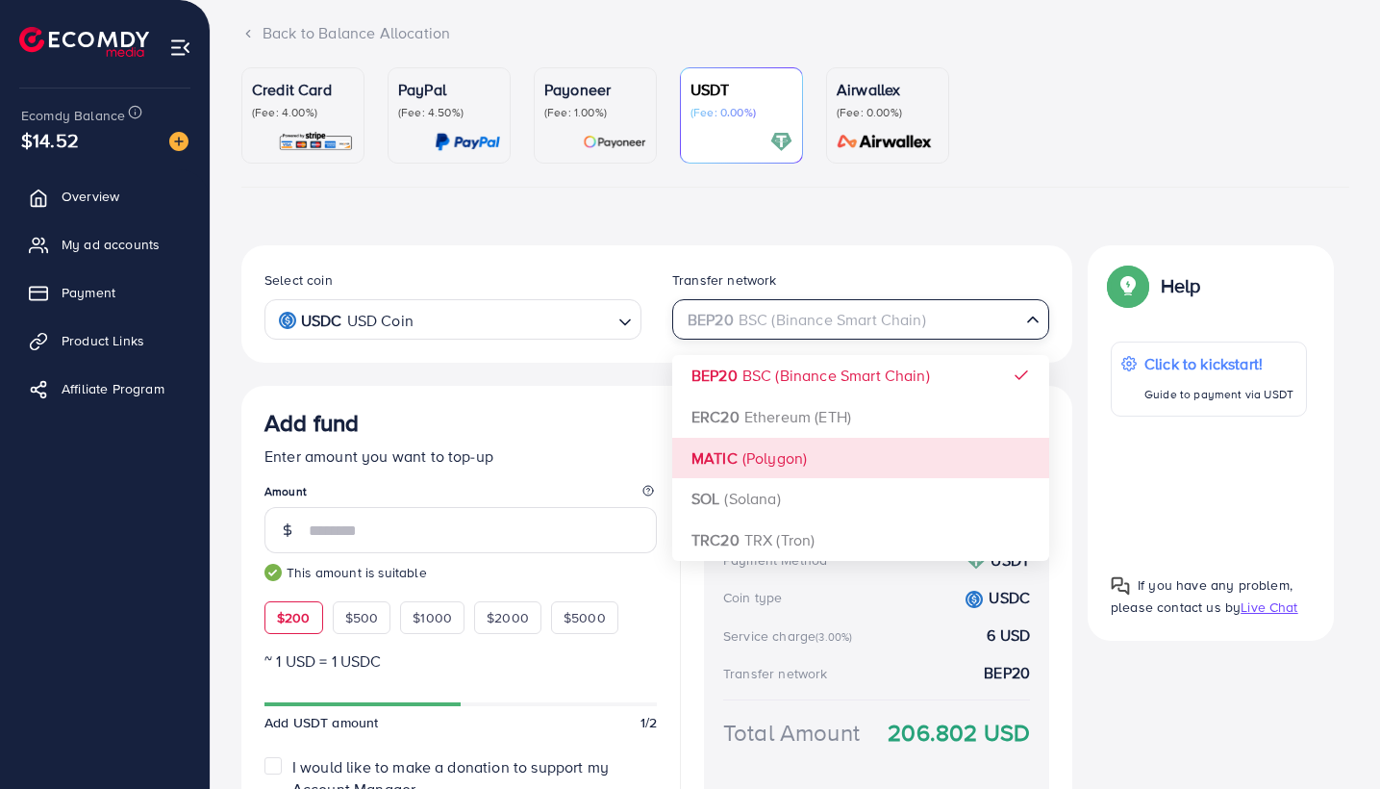
click at [568, 448] on p "Enter amount you want to top-up" at bounding box center [460, 455] width 392 height 23
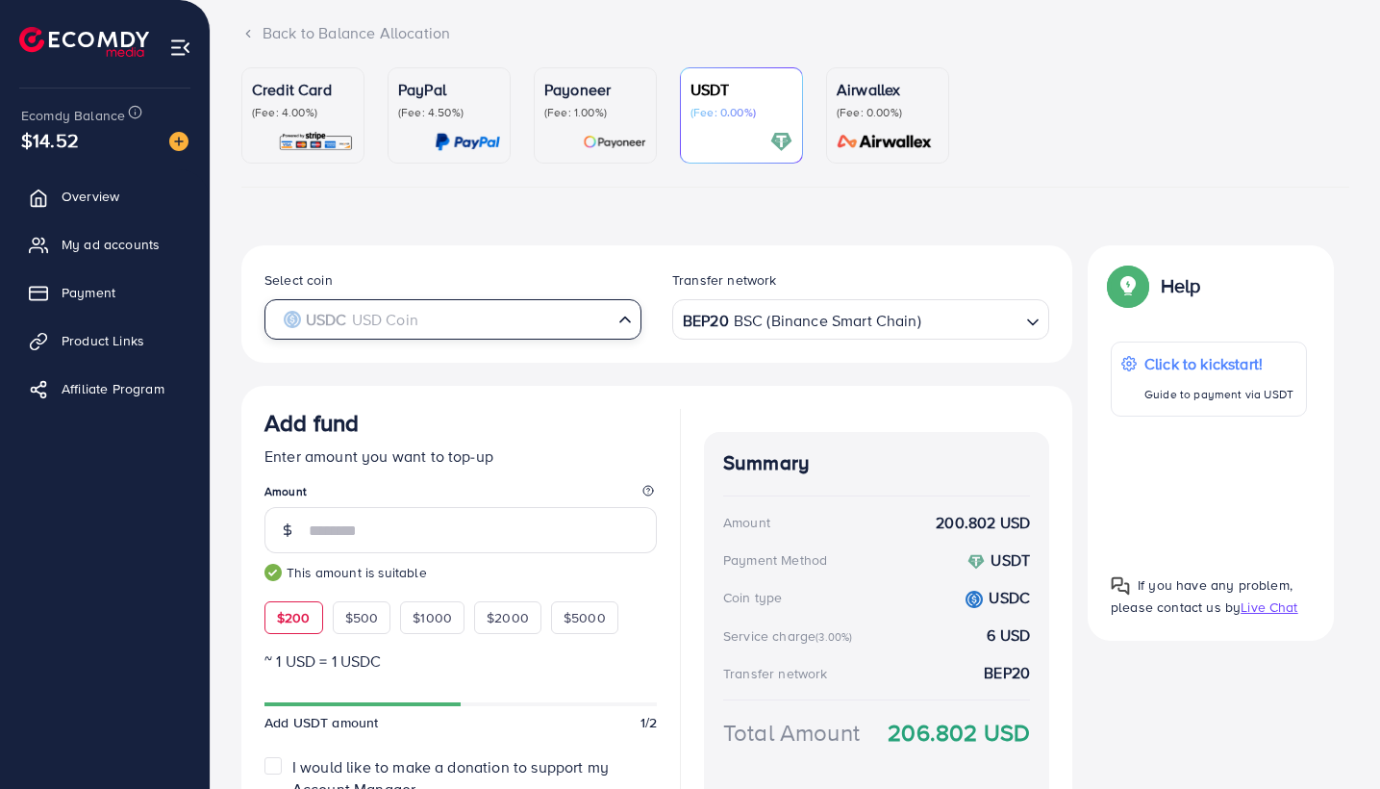
click at [503, 315] on input "Search for option" at bounding box center [442, 320] width 338 height 30
click at [746, 353] on div "Select coin USDC USD Coin Loading... USDT TetherUs USDC USD Coin Transfer netwo…" at bounding box center [656, 303] width 831 height 117
click at [535, 312] on input "Search for option" at bounding box center [442, 320] width 338 height 30
click at [738, 298] on div "Transfer network" at bounding box center [860, 284] width 377 height 29
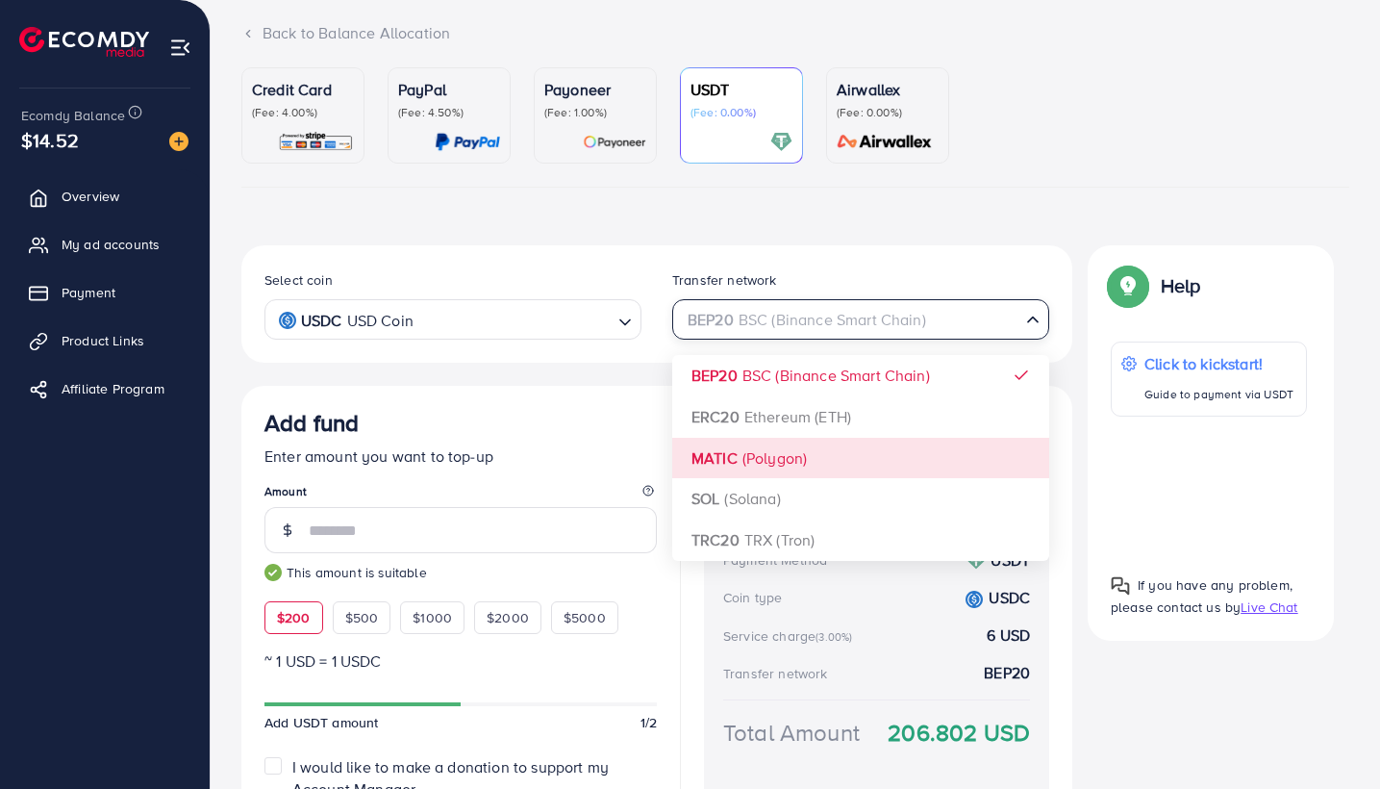
click at [740, 319] on div "BEP20 BSC (Binance Smart Chain)" at bounding box center [849, 318] width 341 height 34
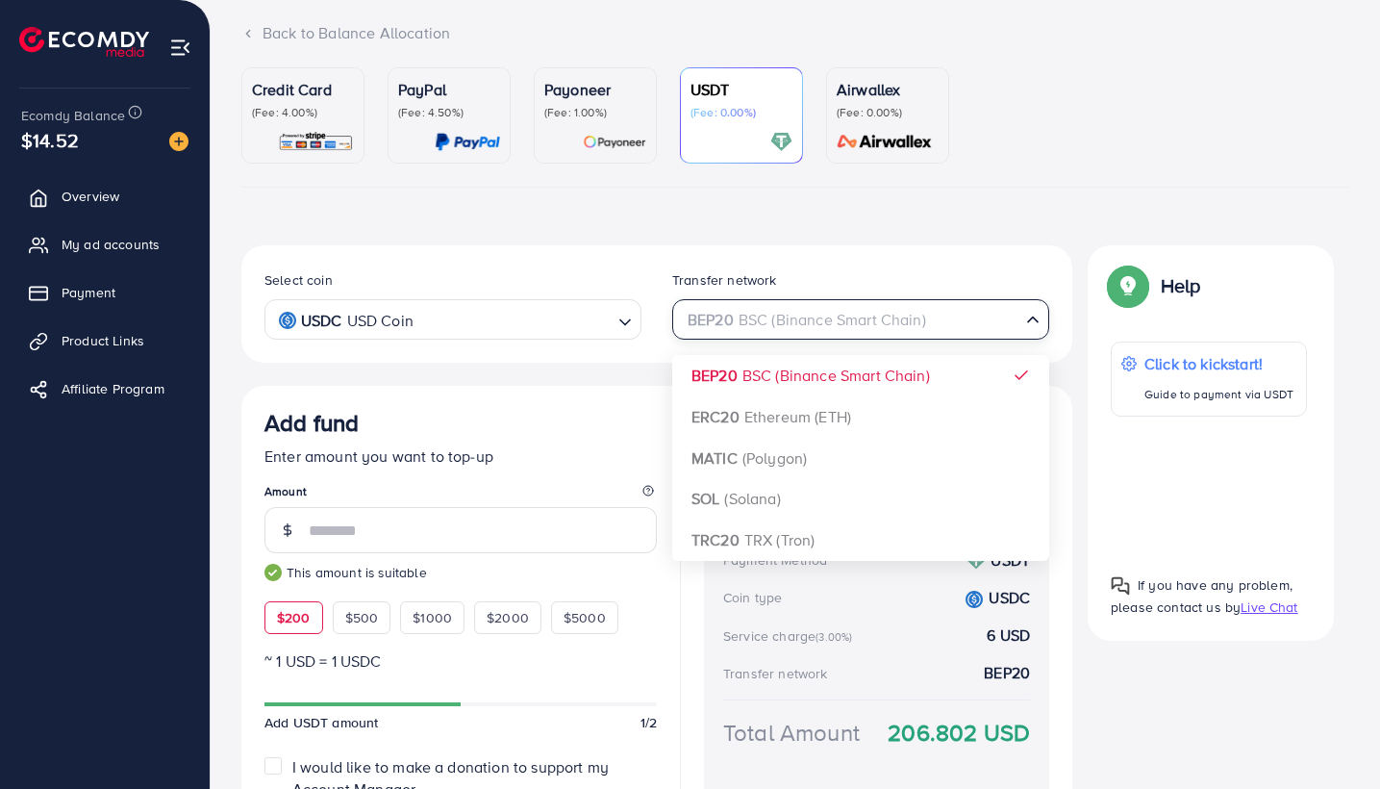
click at [738, 378] on div "Select coin USDC USD Coin Loading... Transfer network BEP20 BSC (Binance Smart …" at bounding box center [656, 623] width 831 height 757
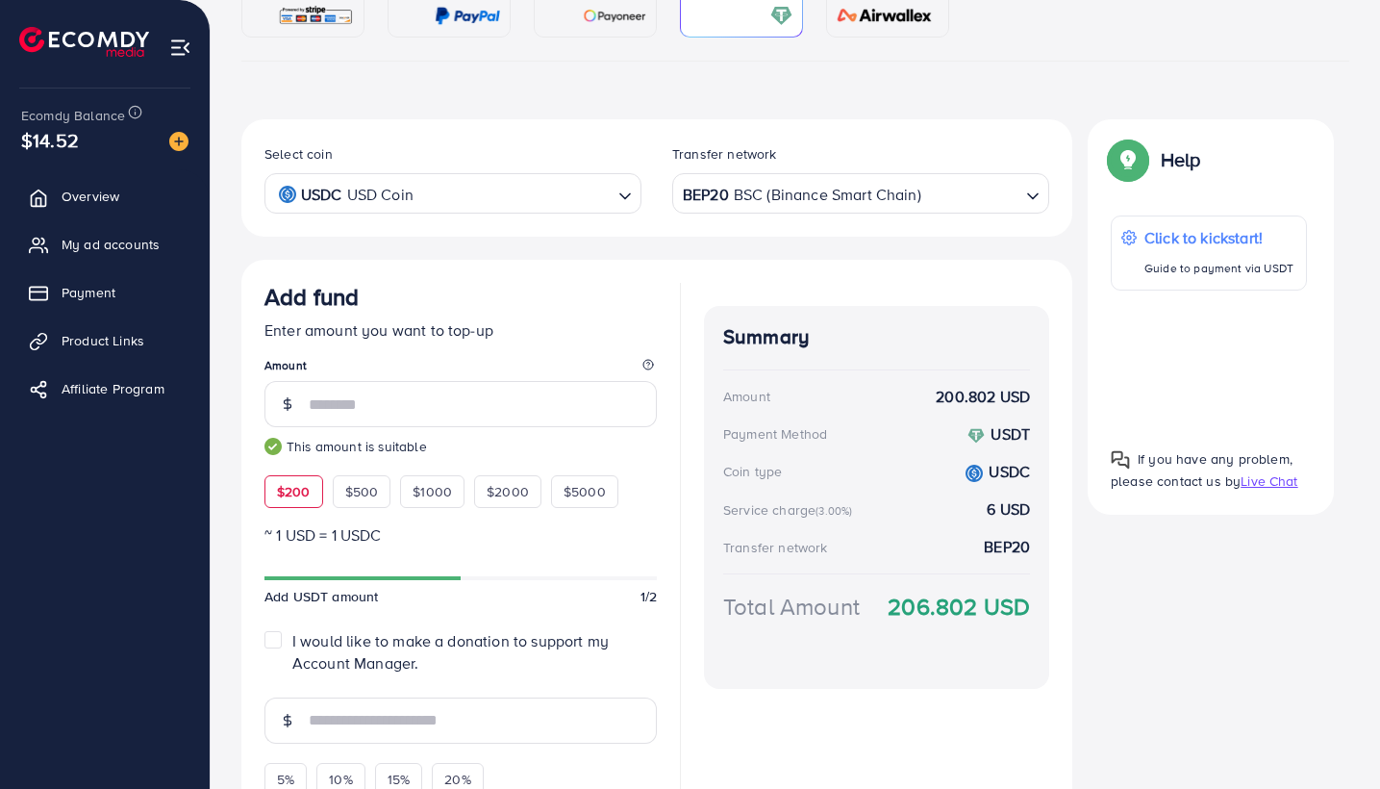
scroll to position [246, 0]
click at [783, 206] on div "BEP20 BSC (Binance Smart Chain)" at bounding box center [849, 192] width 341 height 34
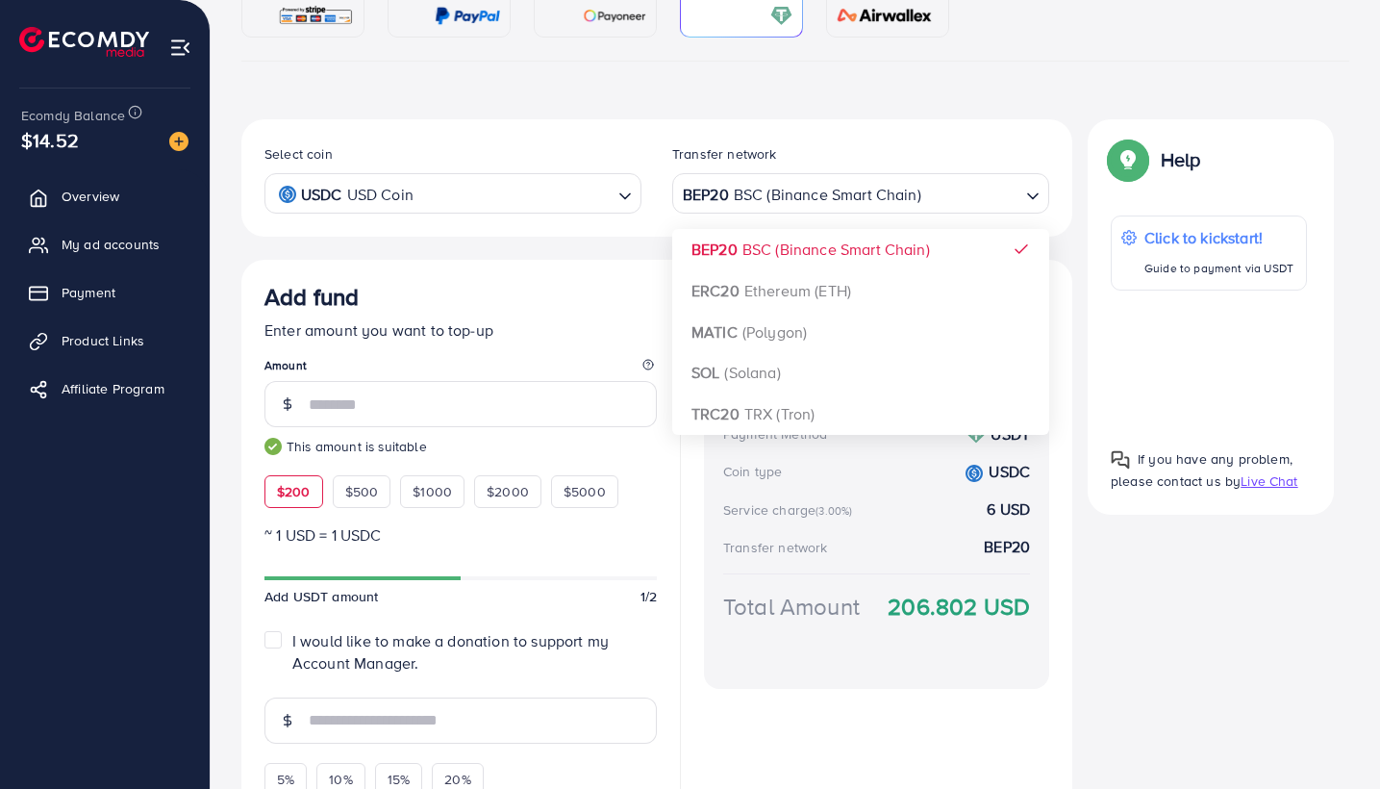
click at [778, 256] on div "Select coin USDC USD Coin Loading... Transfer network BEP20 BSC (Binance Smart …" at bounding box center [656, 497] width 831 height 757
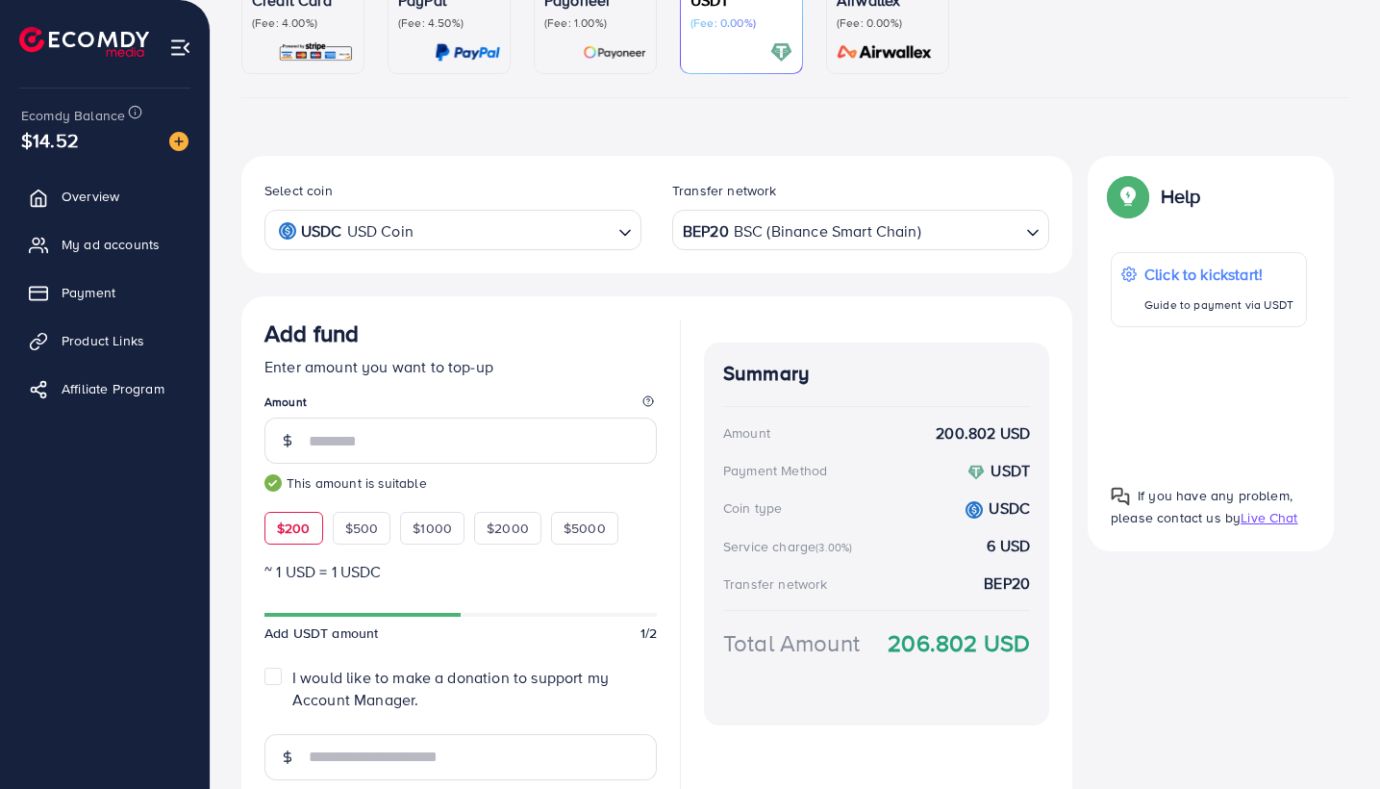
scroll to position [155, 0]
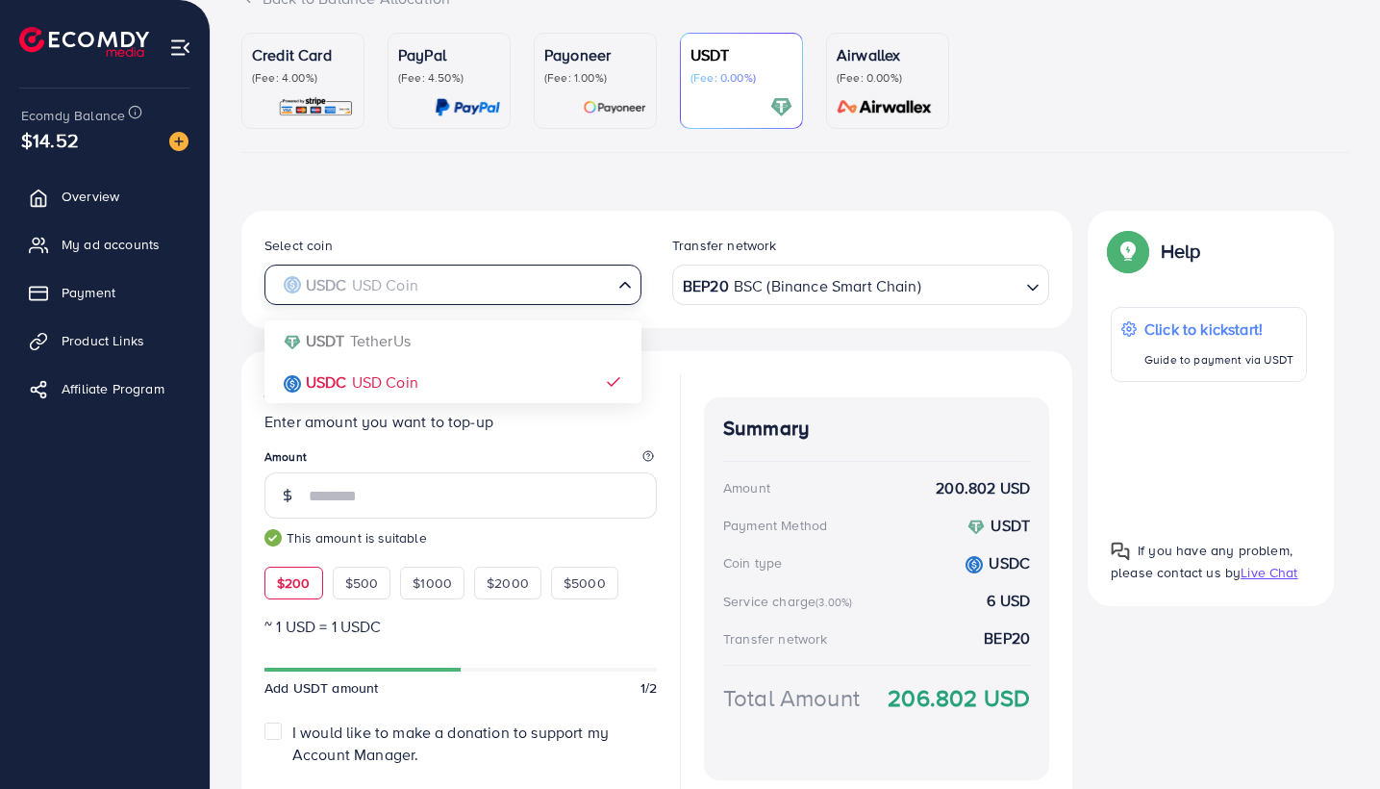
click at [519, 270] on input "Search for option" at bounding box center [442, 285] width 338 height 30
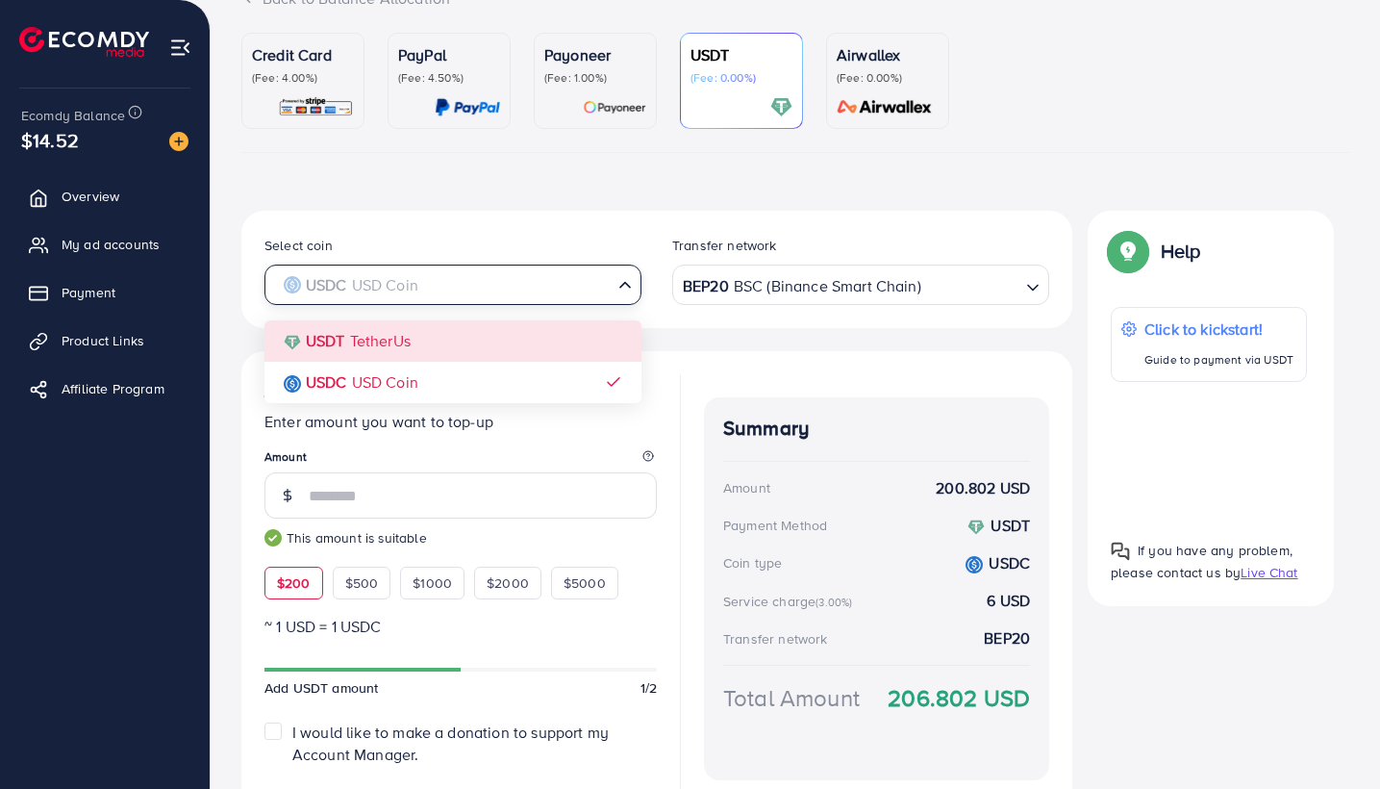
click at [489, 337] on div "Select coin USDC USD Coin Loading... USDT TetherUs USDC USD Coin Transfer netwo…" at bounding box center [656, 589] width 831 height 757
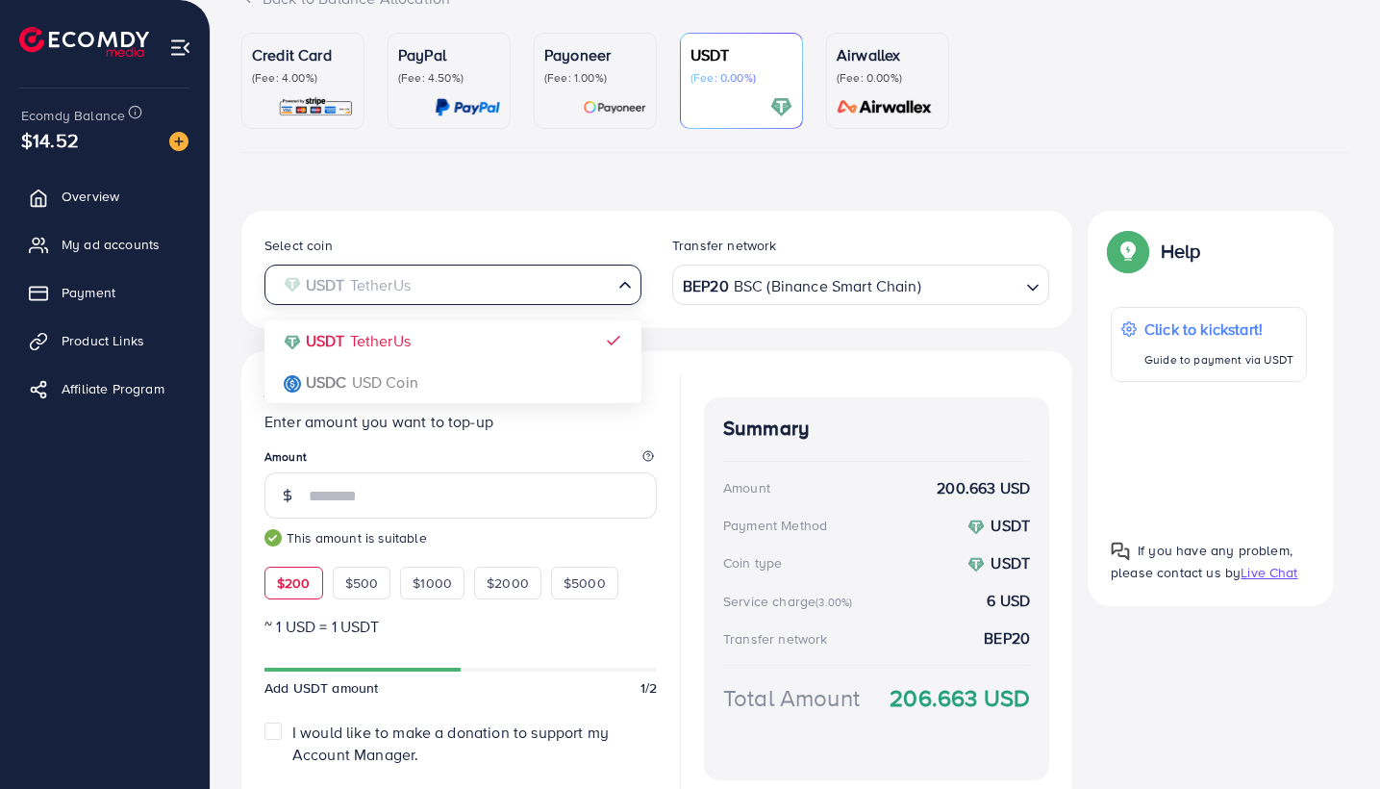
click at [491, 281] on input "Search for option" at bounding box center [442, 285] width 338 height 30
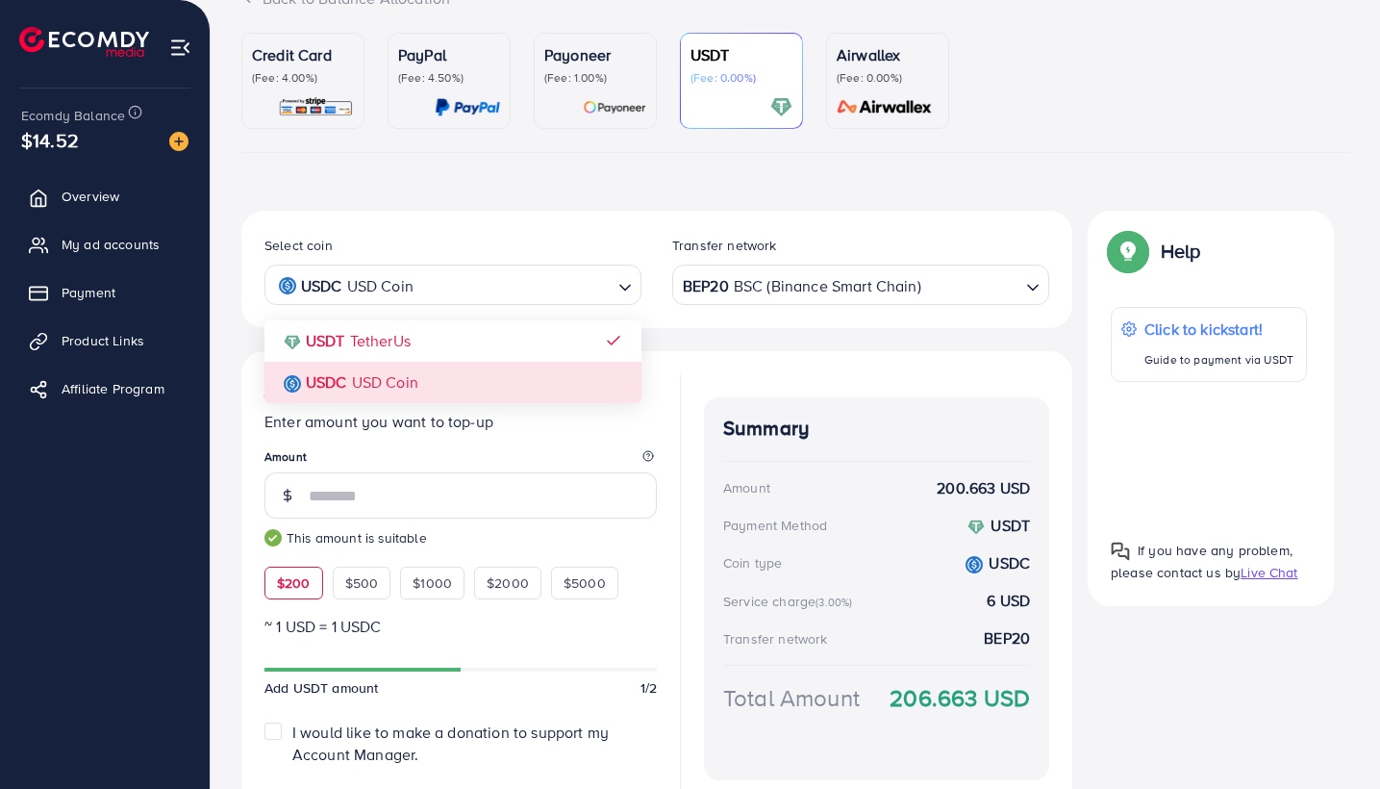
click at [454, 377] on div "Select coin USDC USD Coin Loading... USDT TetherUs USDC USD Coin Transfer netwo…" at bounding box center [656, 591] width 831 height 760
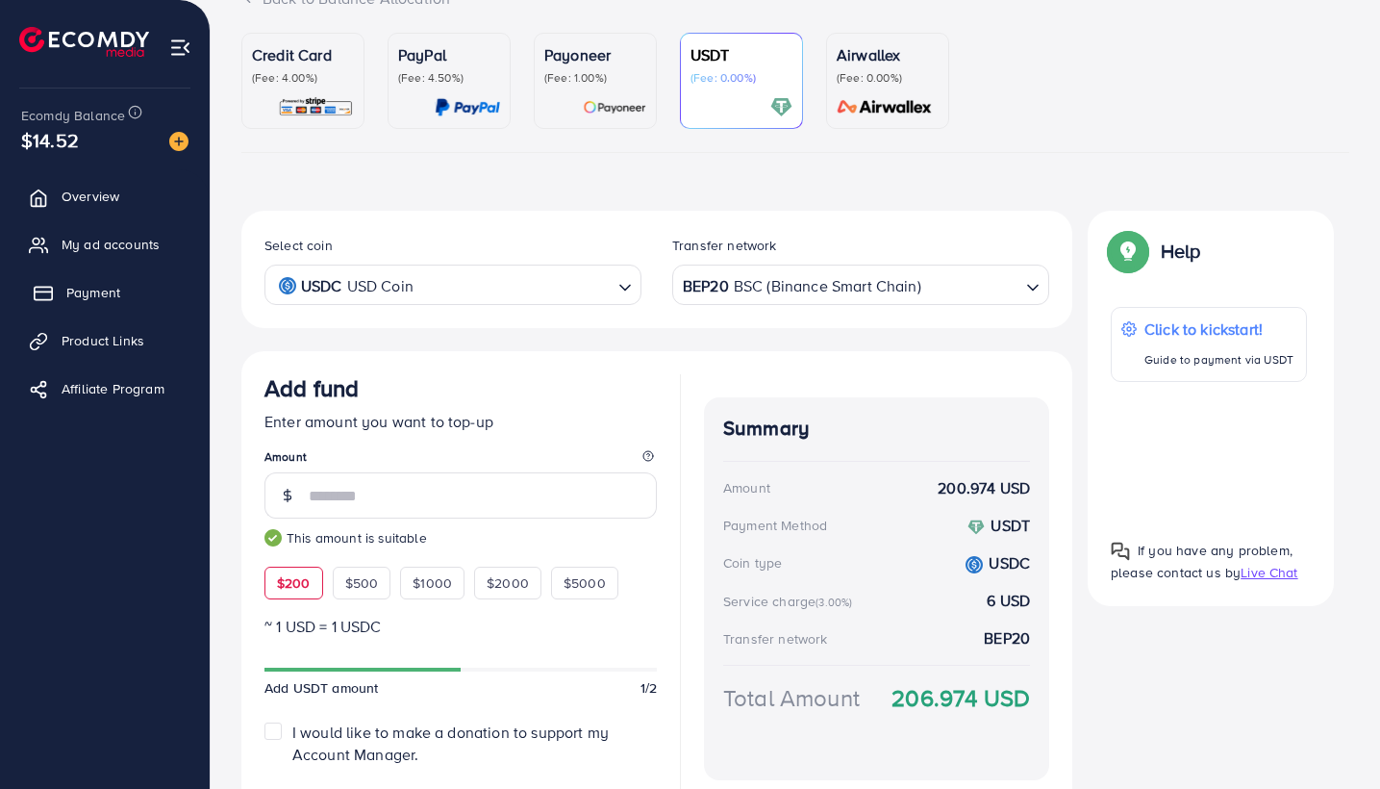
click at [88, 297] on span "Payment" at bounding box center [93, 292] width 54 height 19
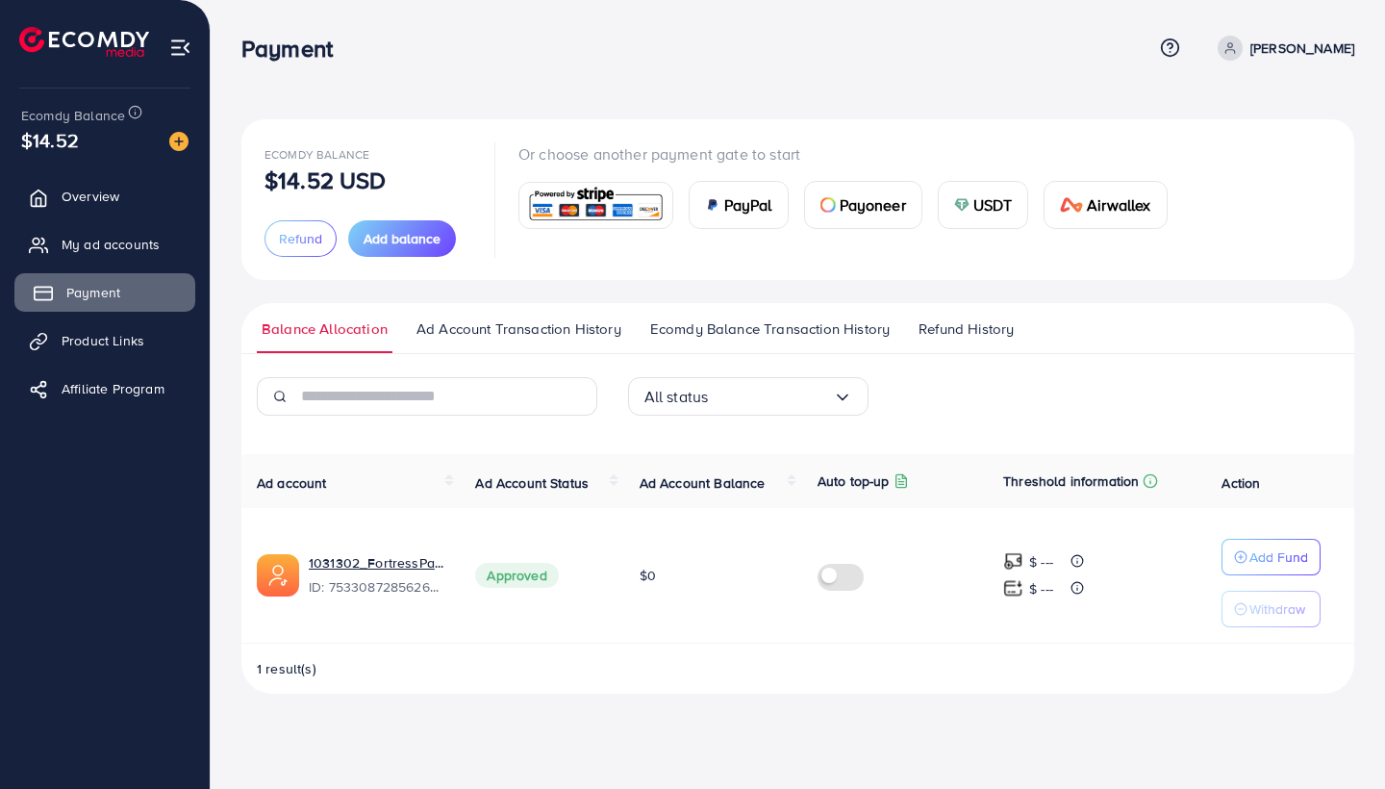
click at [87, 297] on span "Payment" at bounding box center [93, 292] width 54 height 19
click at [139, 282] on link "Payment" at bounding box center [104, 292] width 181 height 38
click at [1008, 201] on span "USDT" at bounding box center [992, 204] width 39 height 23
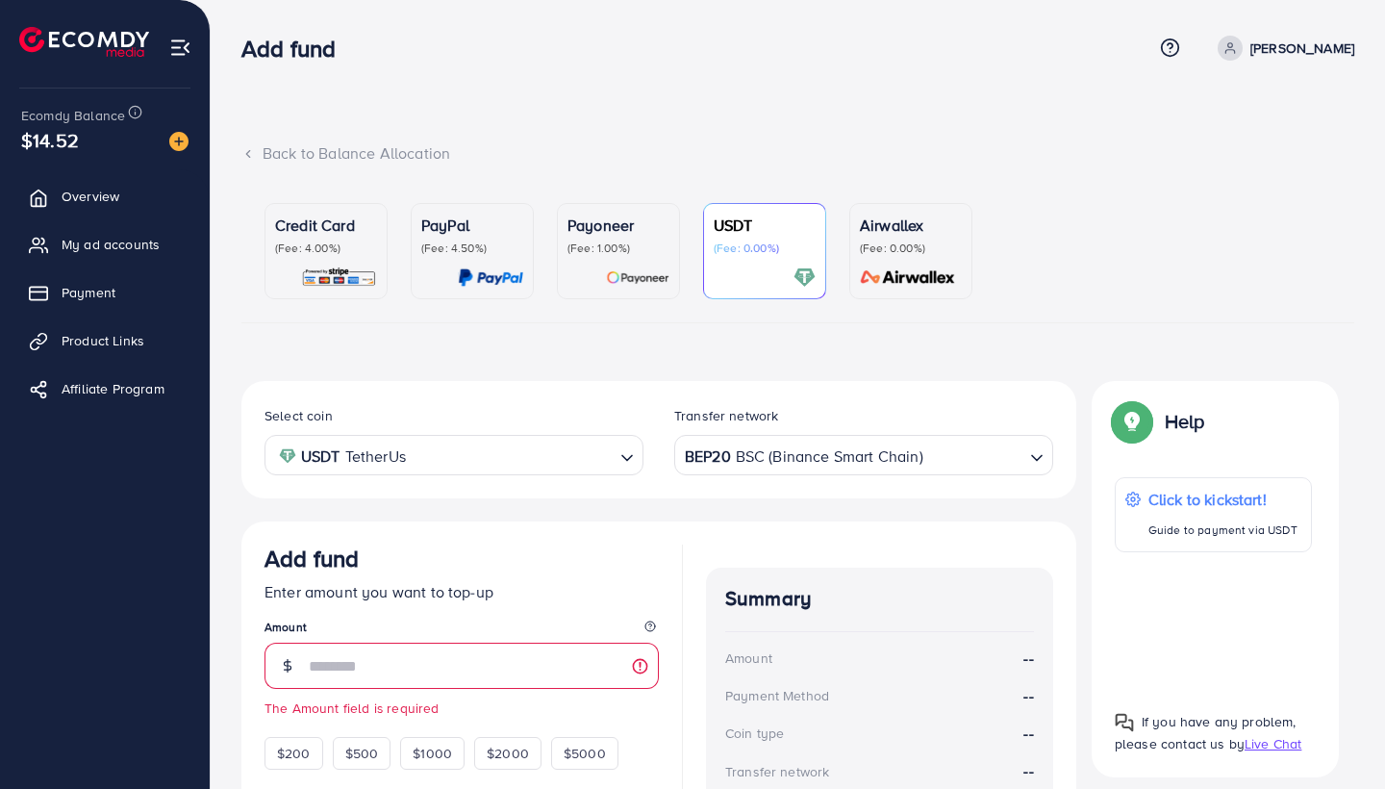
click at [1009, 202] on ul "Credit Card (Fee: 4.00%) PayPal (Fee: 4.50%) Payoneer (Fee: 1.00%) USDT (Fee: 0…" at bounding box center [797, 256] width 1113 height 136
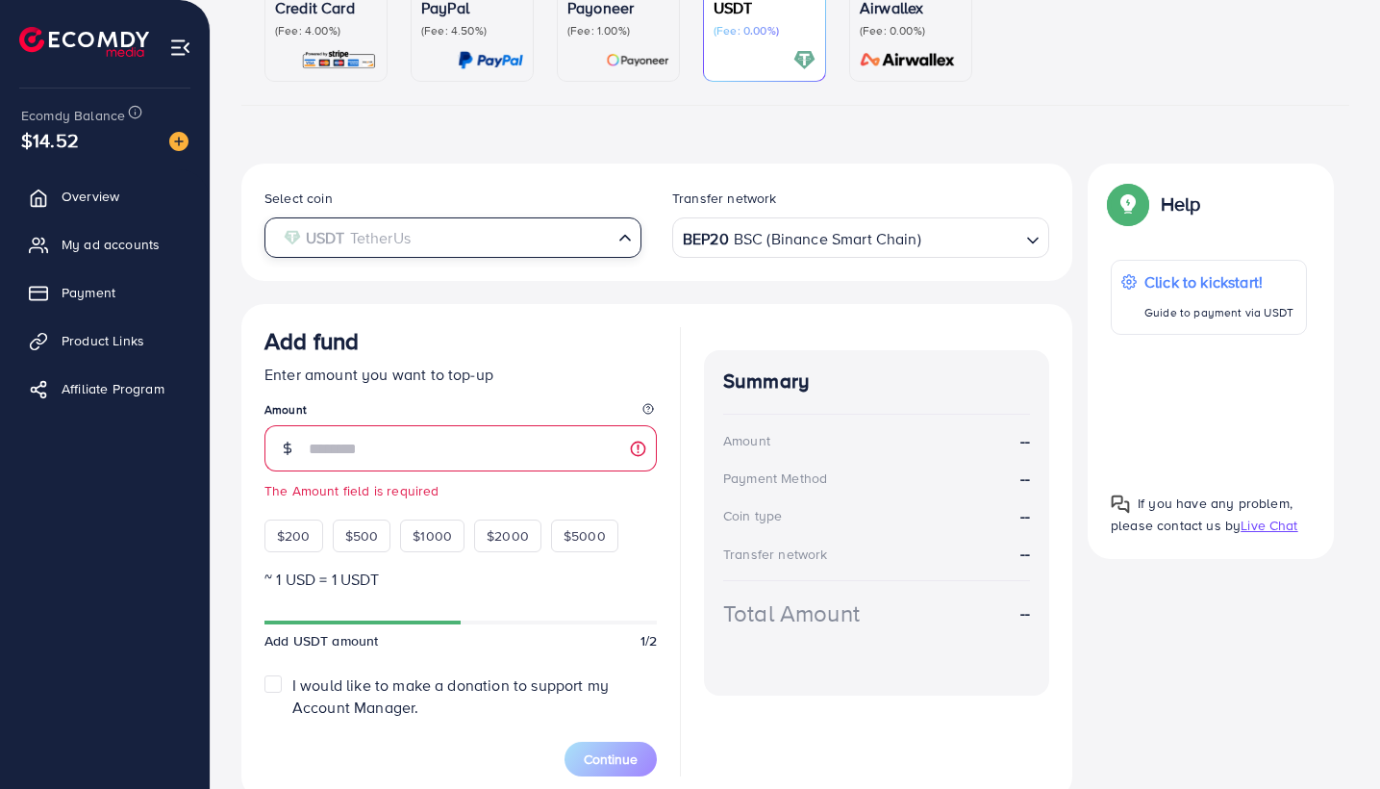
click at [491, 229] on input "Search for option" at bounding box center [442, 238] width 338 height 30
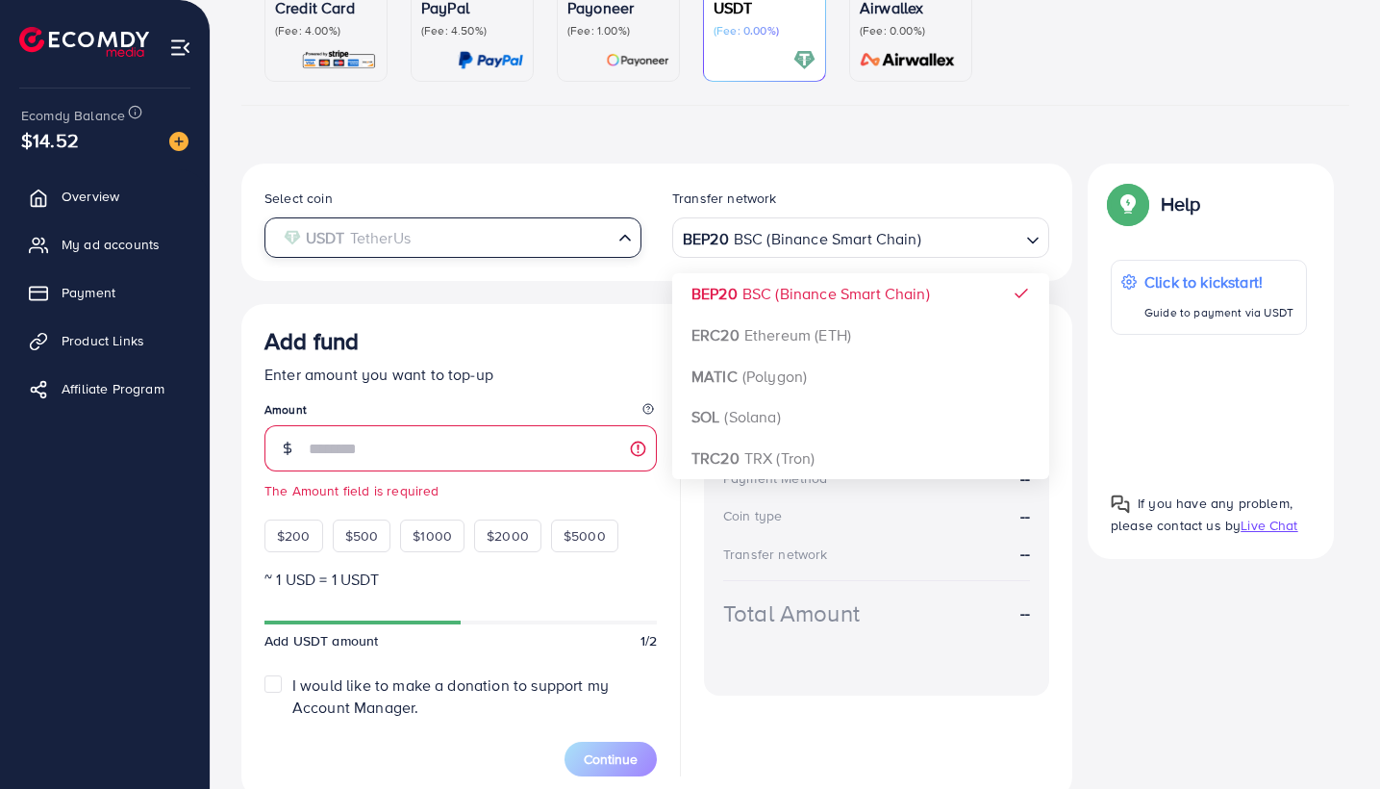
click at [591, 247] on input "Search for option" at bounding box center [442, 238] width 338 height 30
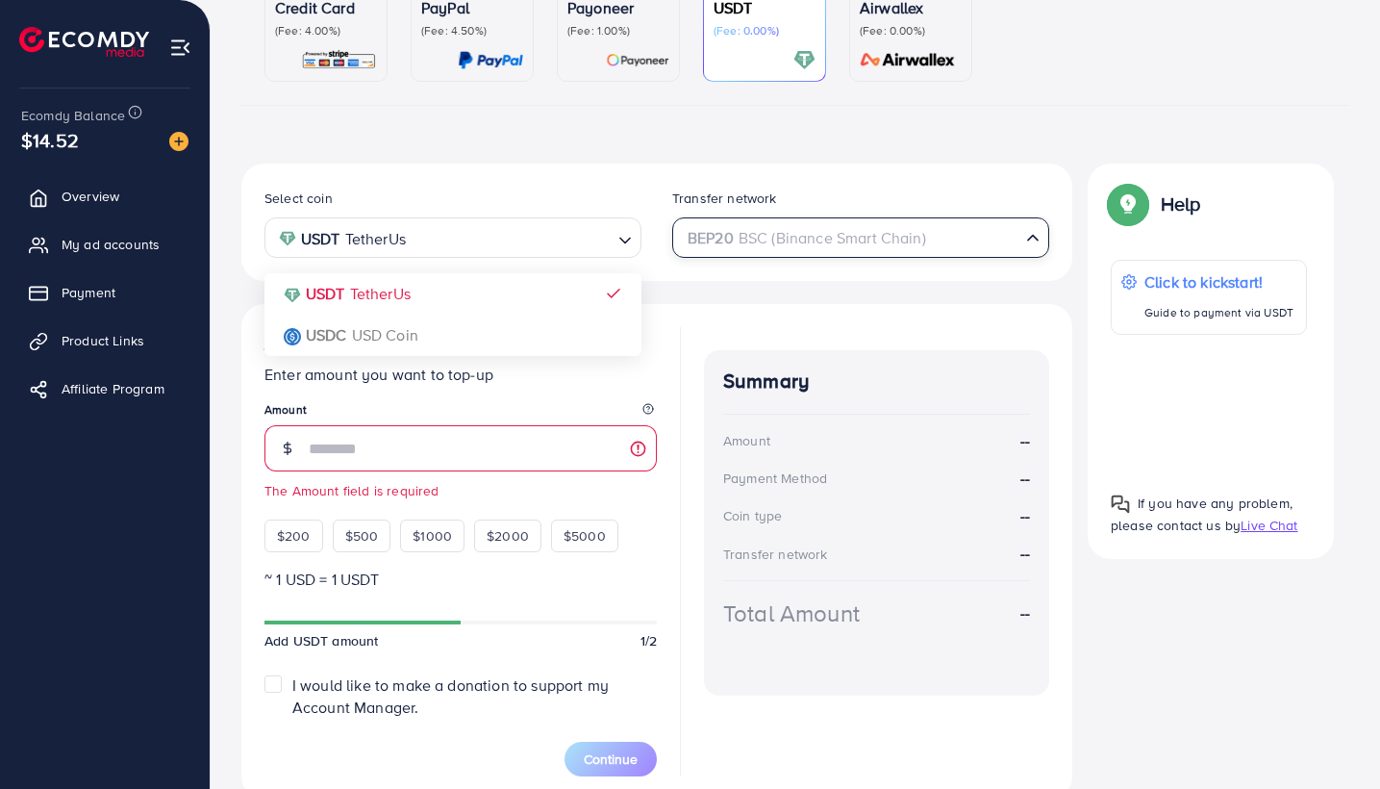
click at [750, 231] on div "BEP20 BSC (Binance Smart Chain)" at bounding box center [849, 236] width 341 height 34
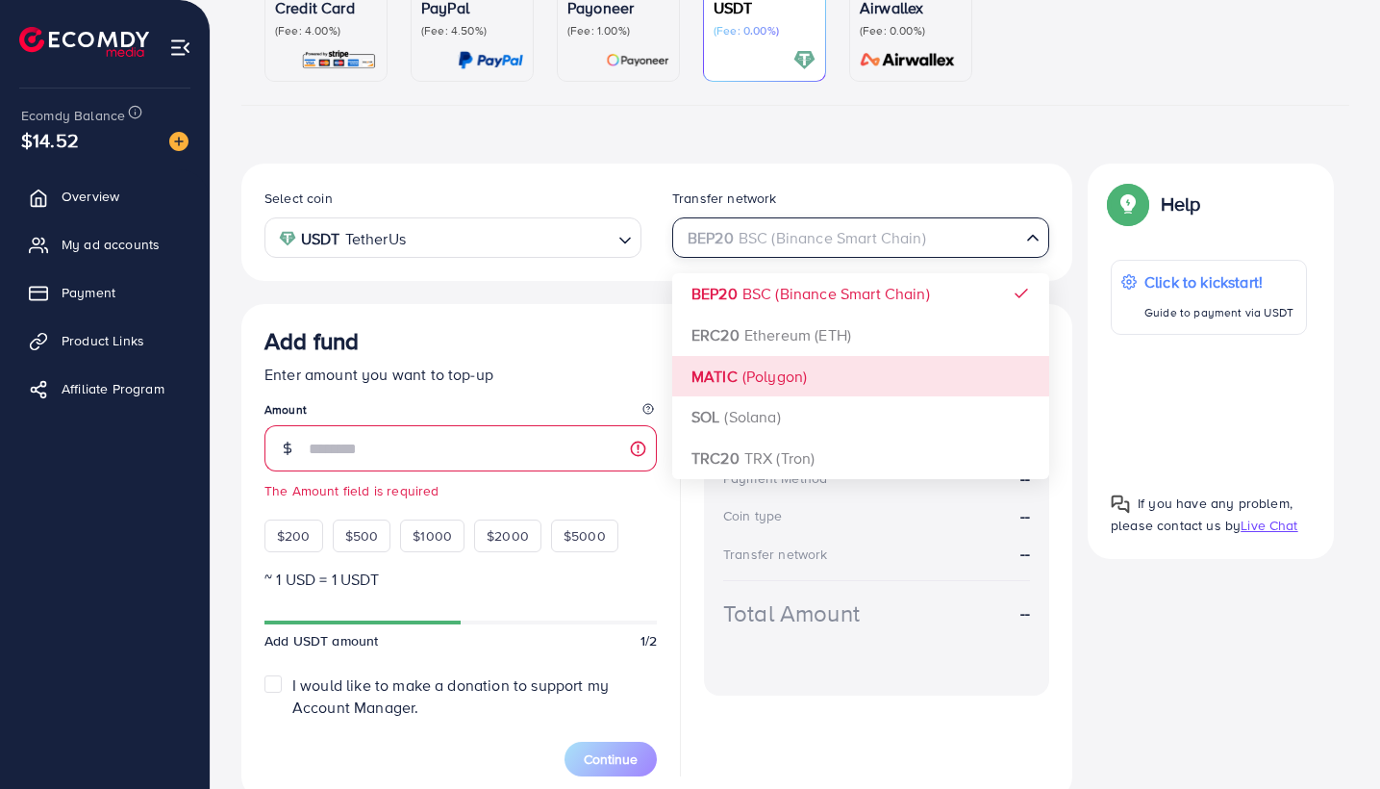
click at [554, 387] on div "Add fund Enter amount you want to top-up Amount The Amount field is required $2…" at bounding box center [460, 439] width 392 height 225
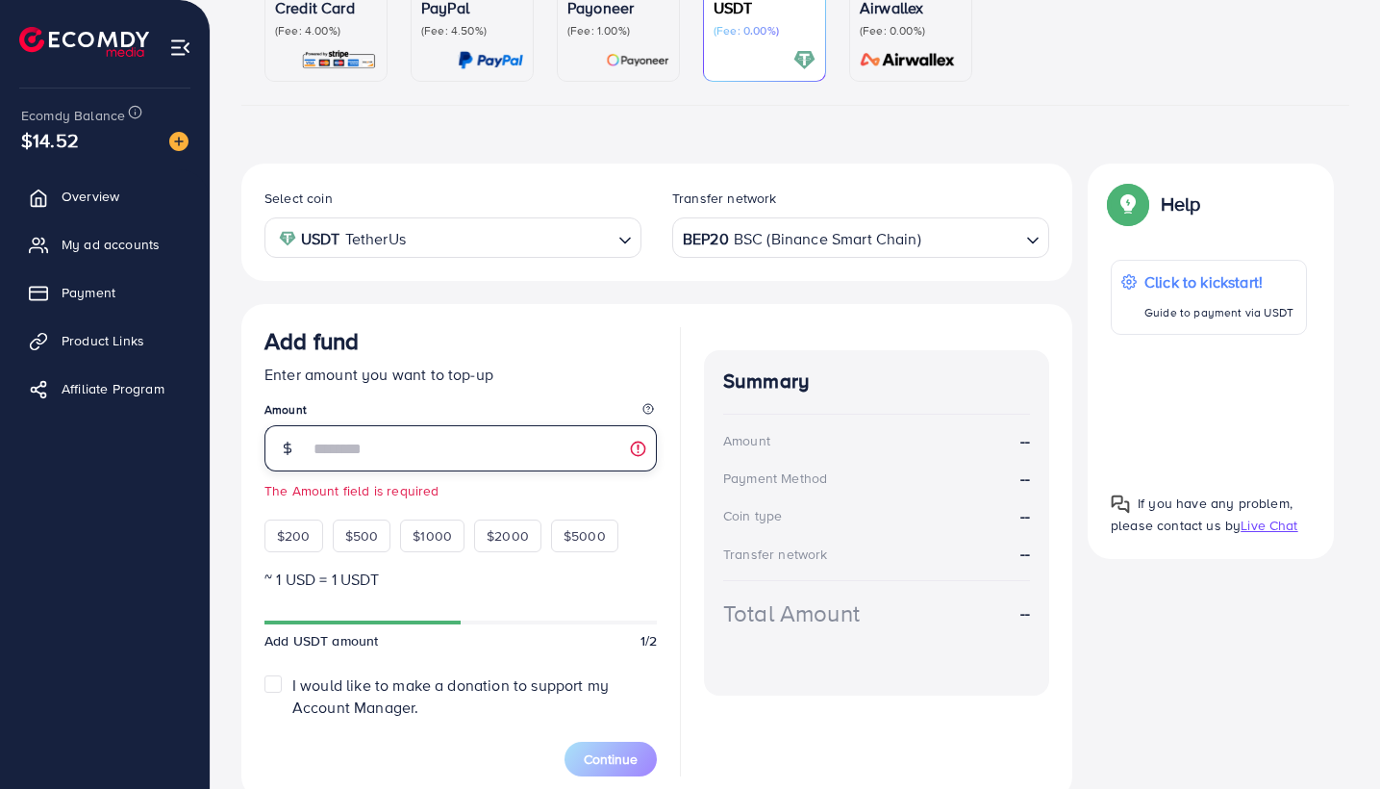
click at [440, 431] on input "number" at bounding box center [483, 448] width 348 height 46
click at [287, 676] on div "I would like to make a donation to support my Account Manager." at bounding box center [460, 696] width 392 height 44
click at [292, 680] on label "I would like to make a donation to support my Account Manager." at bounding box center [474, 696] width 365 height 44
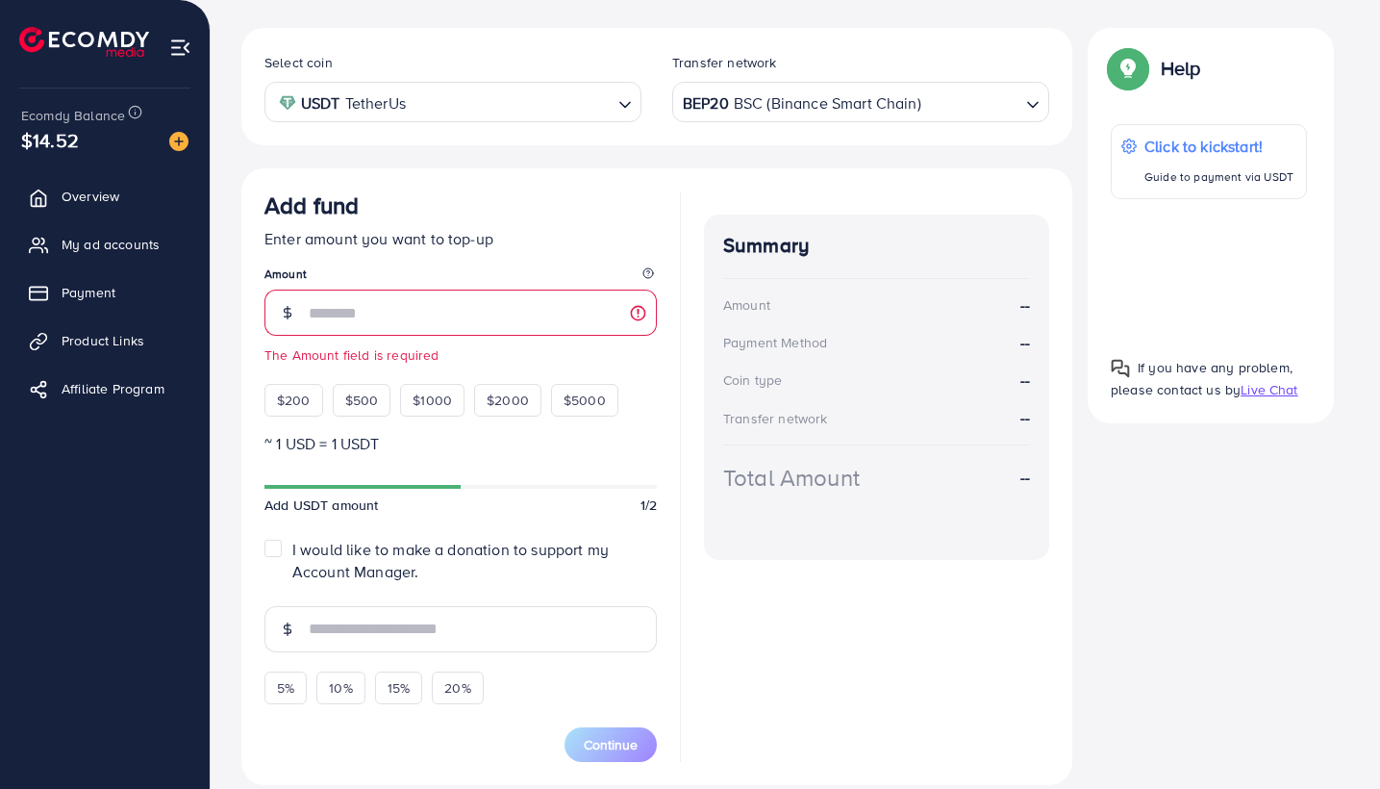
scroll to position [400, 0]
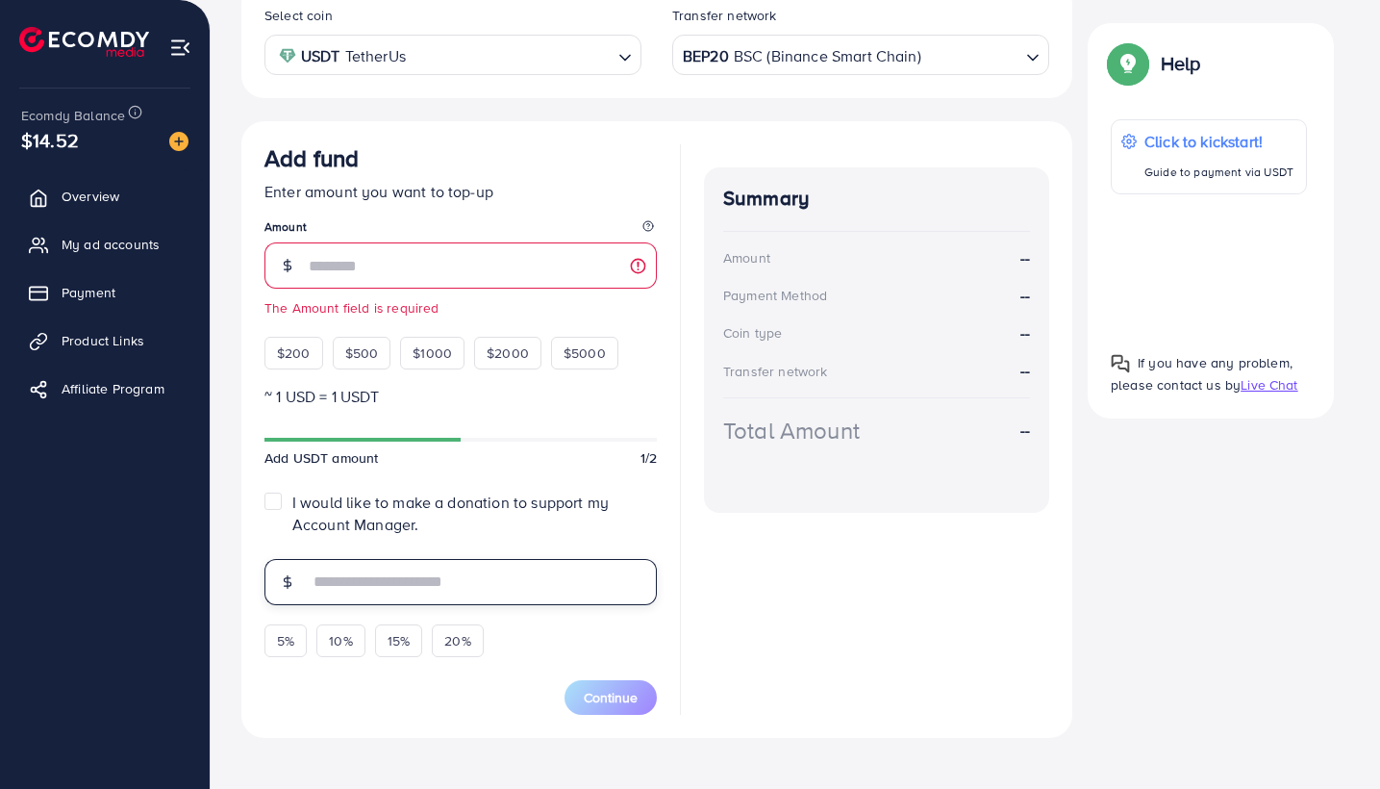
click at [472, 573] on input "text" at bounding box center [483, 582] width 348 height 46
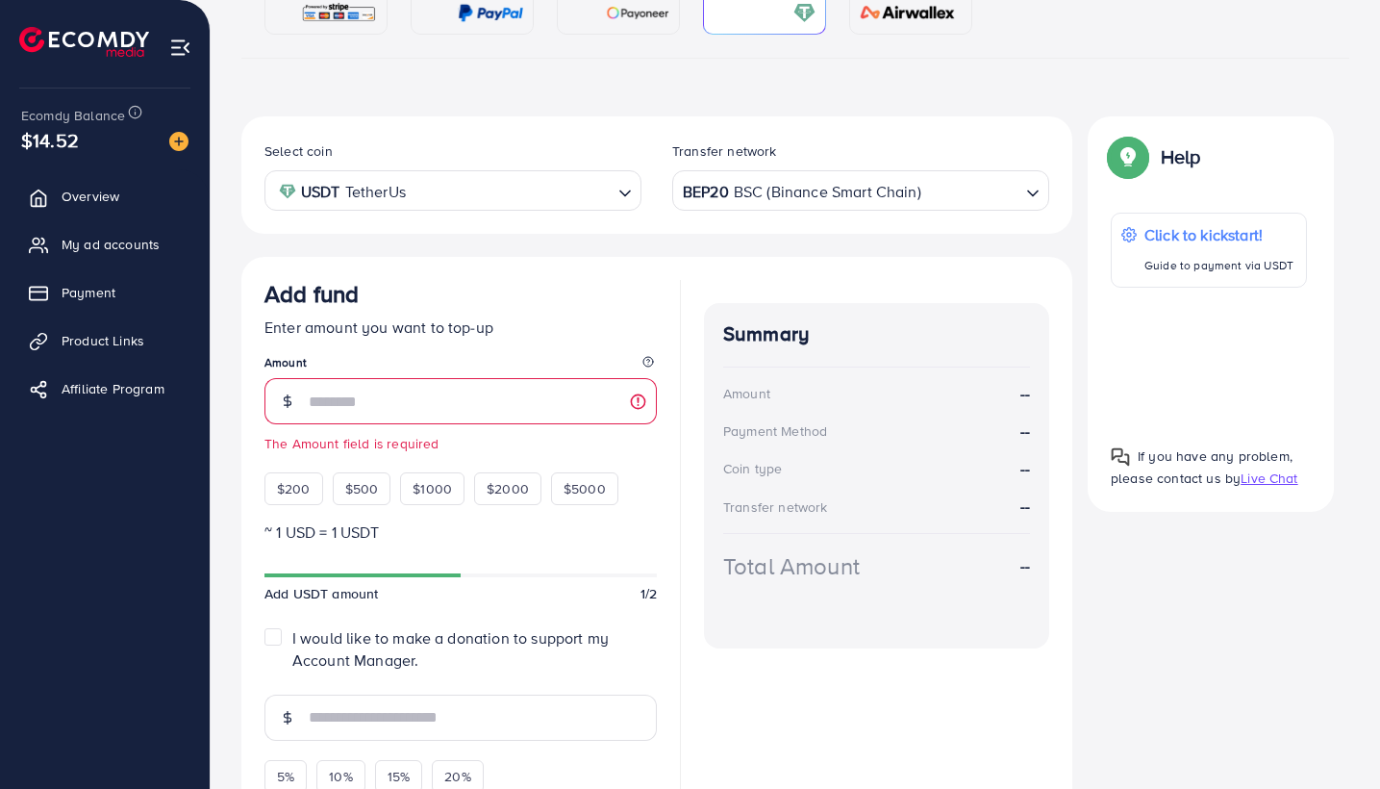
click at [767, 189] on div "BEP20 BSC (Binance Smart Chain)" at bounding box center [849, 189] width 341 height 34
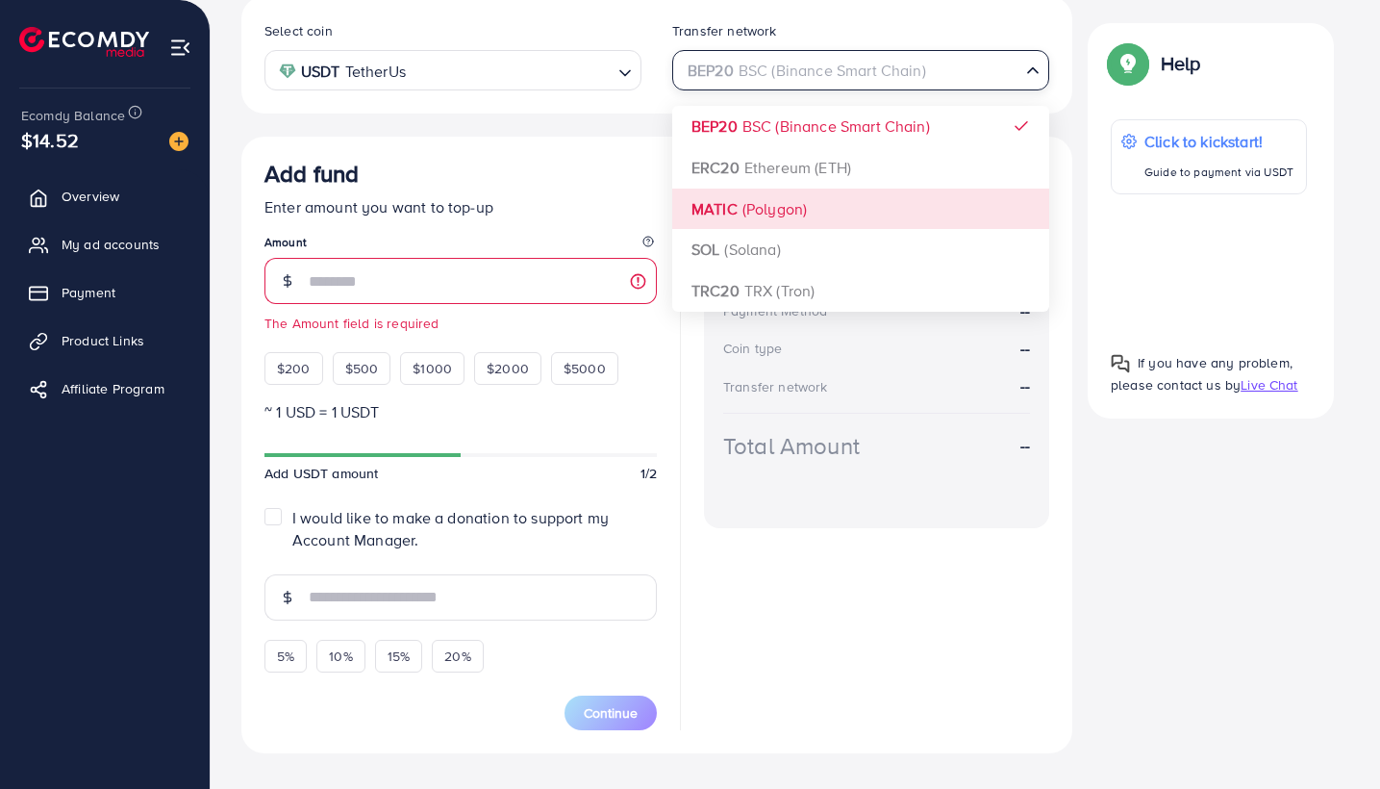
scroll to position [398, 0]
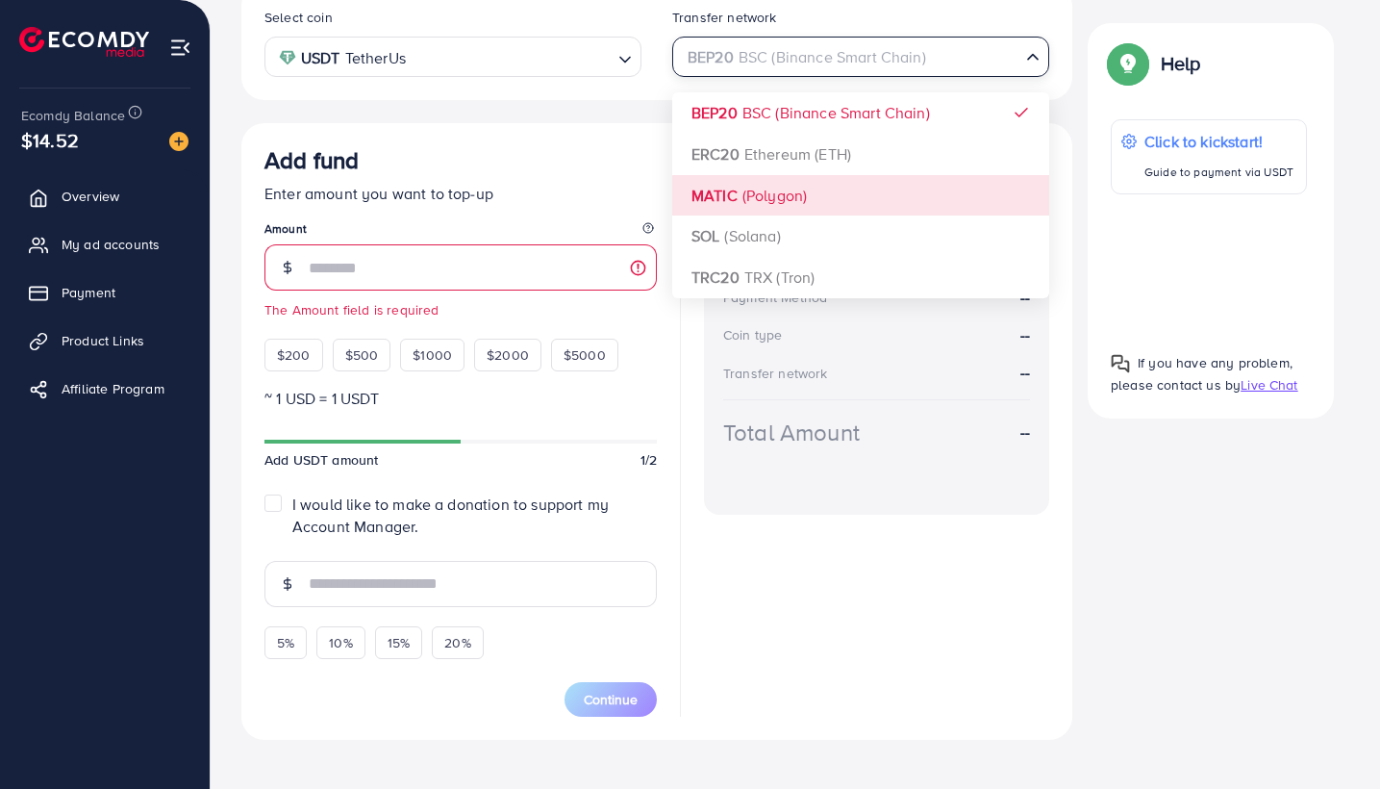
click at [533, 177] on div "Add fund" at bounding box center [460, 164] width 392 height 36
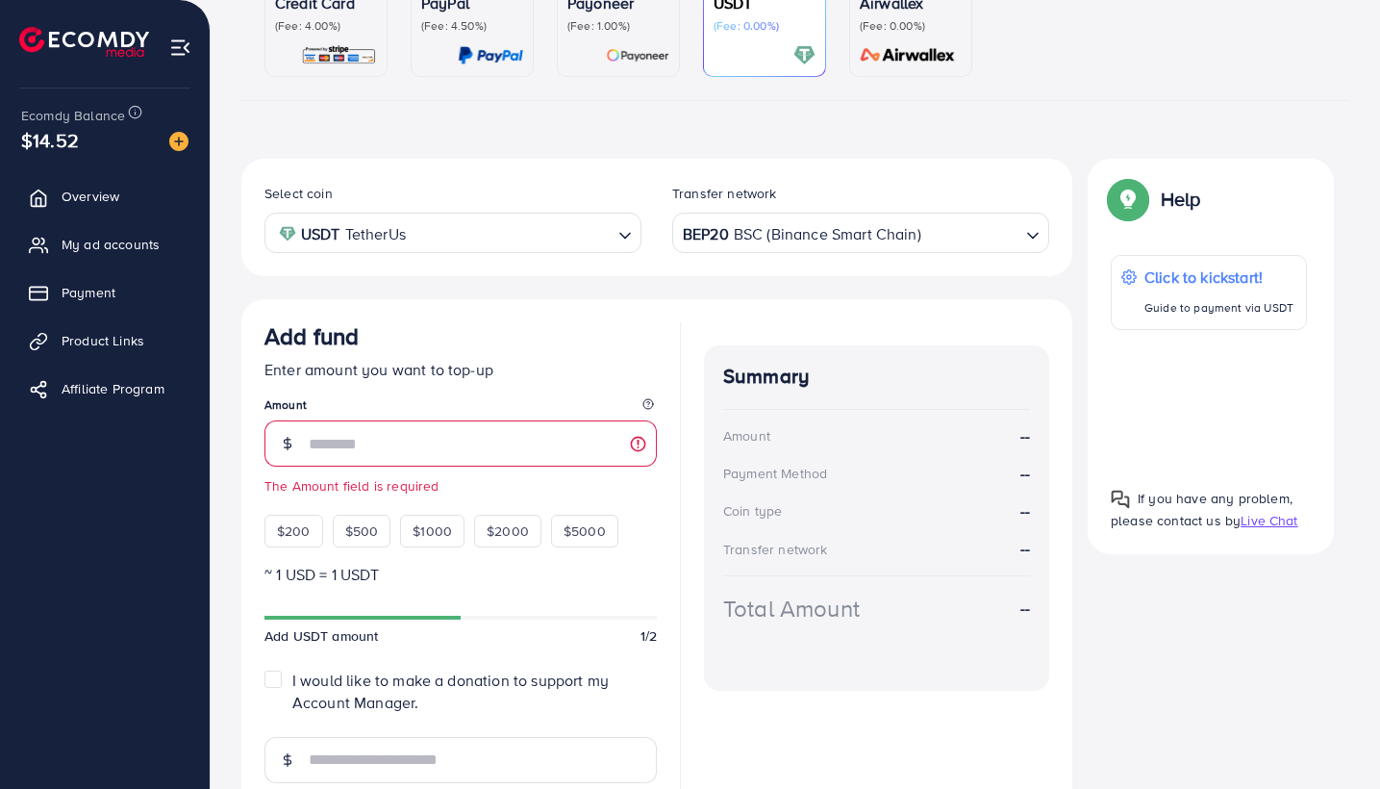
scroll to position [221, 0]
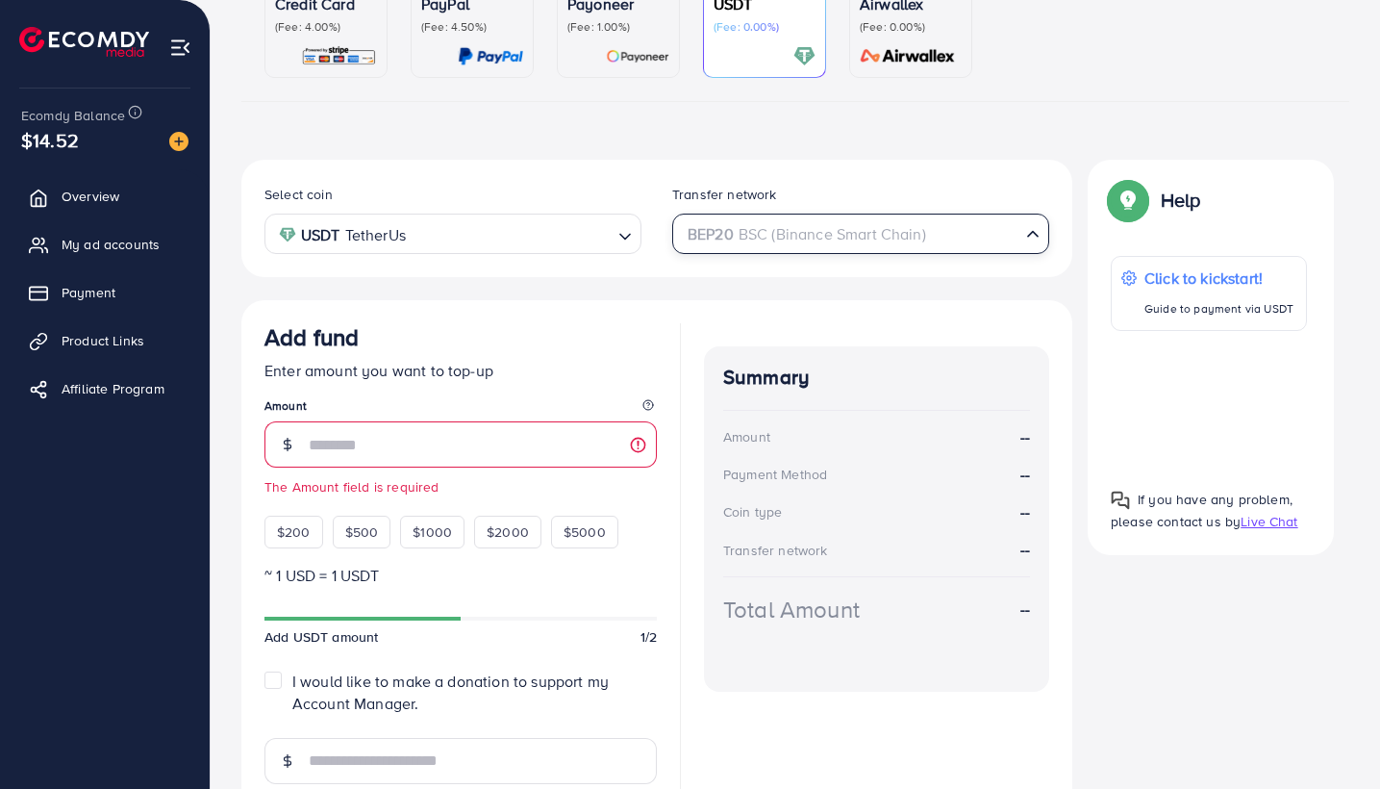
click at [721, 231] on div "BEP20 BSC (Binance Smart Chain)" at bounding box center [849, 232] width 341 height 34
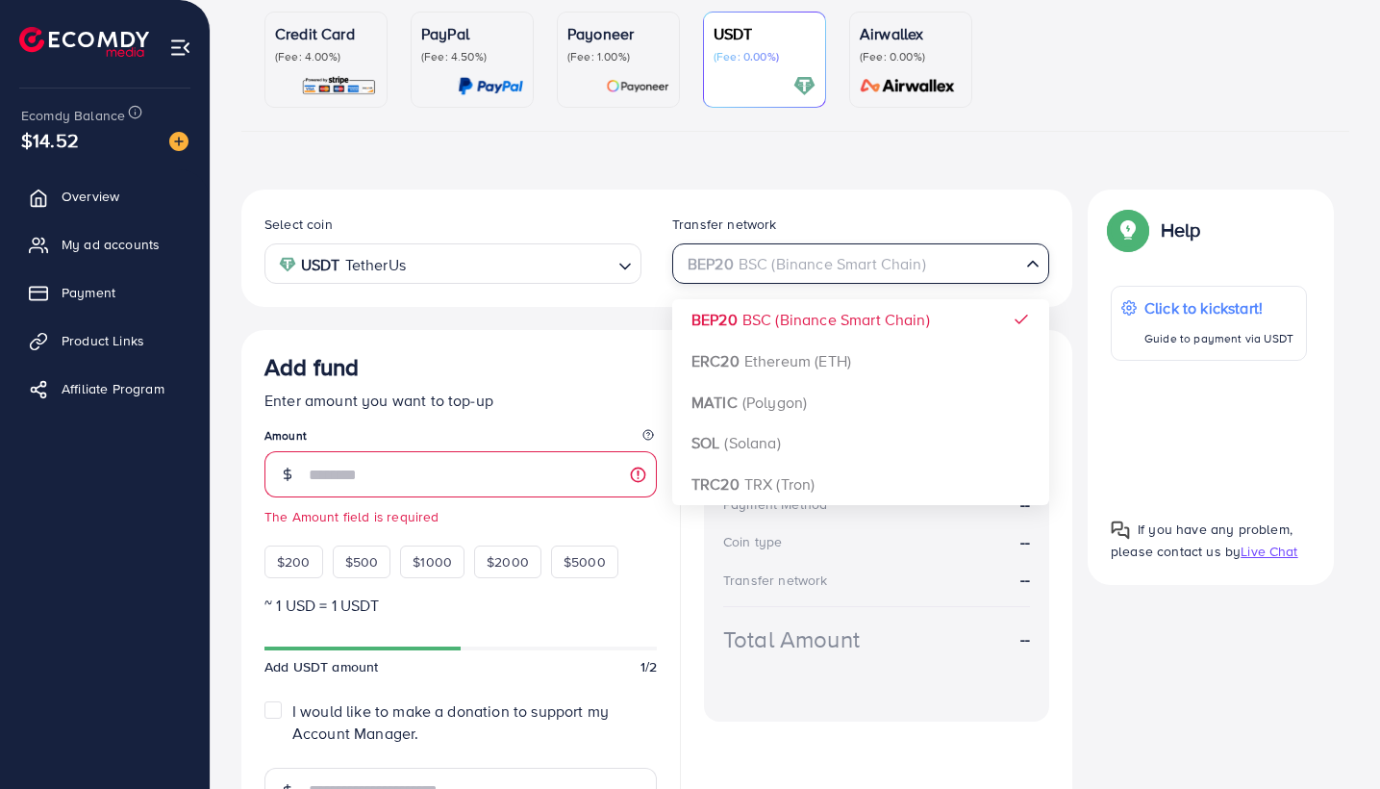
scroll to position [205, 0]
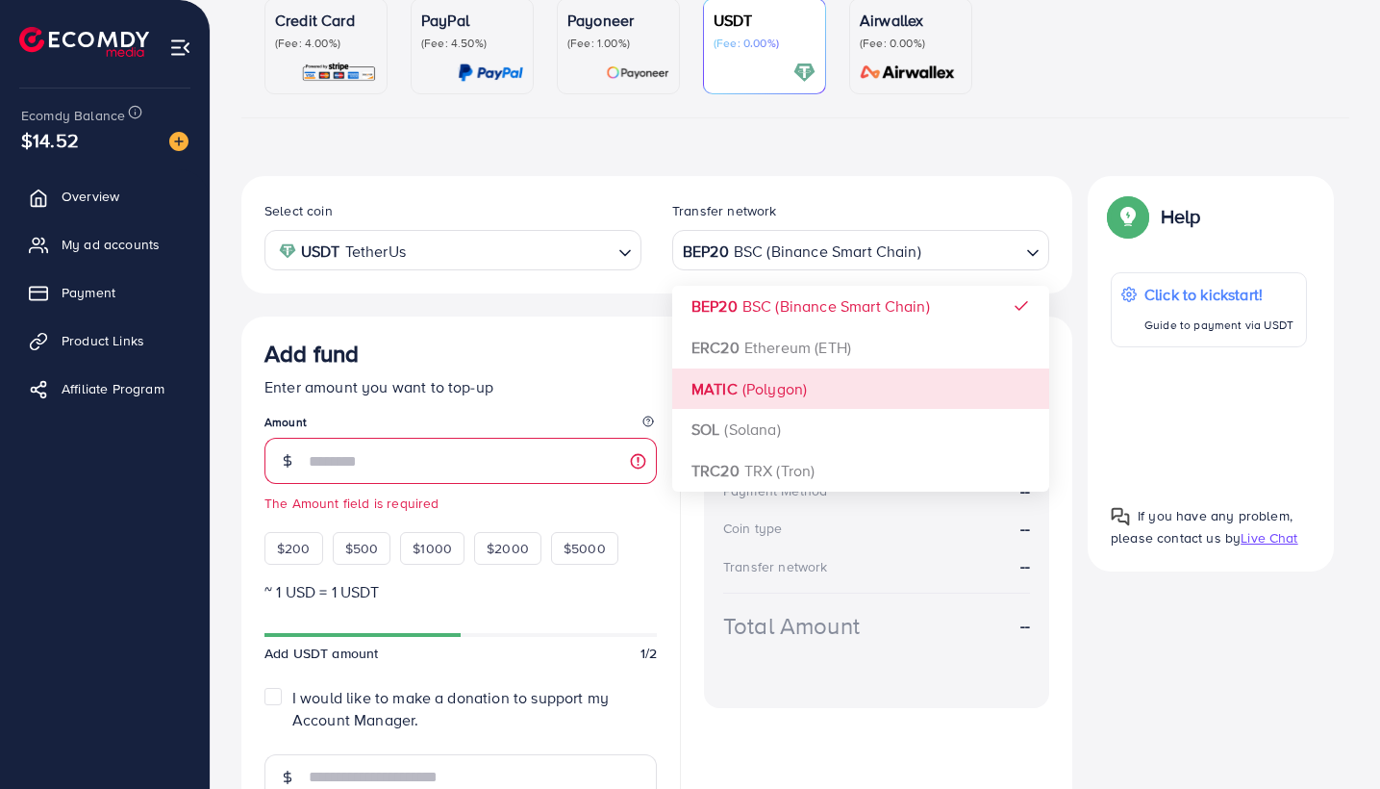
click at [579, 402] on div "Add fund Enter amount you want to top-up Amount The Amount field is required $2…" at bounding box center [460, 452] width 392 height 225
